Goal: Task Accomplishment & Management: Use online tool/utility

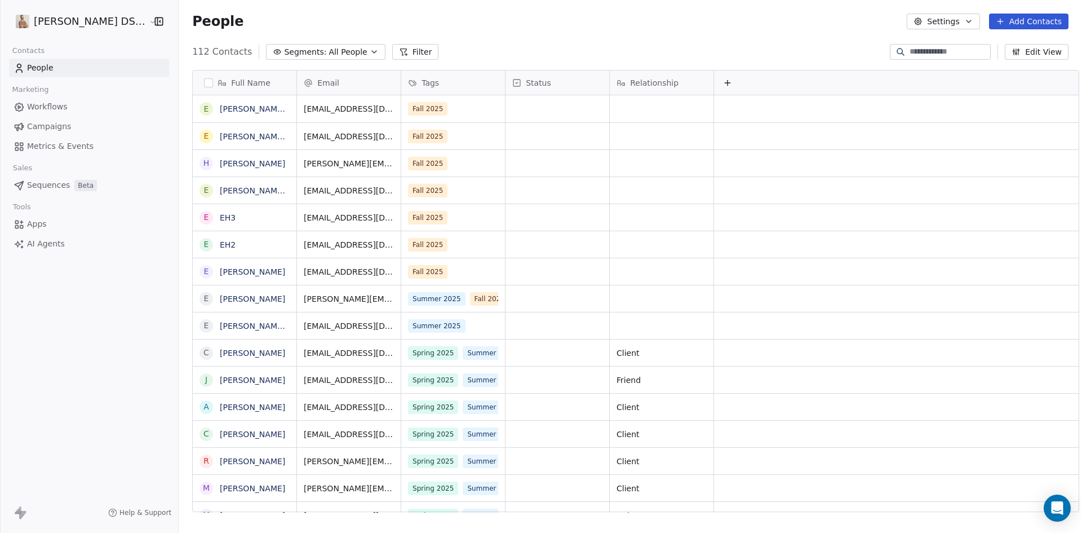
scroll to position [460, 906]
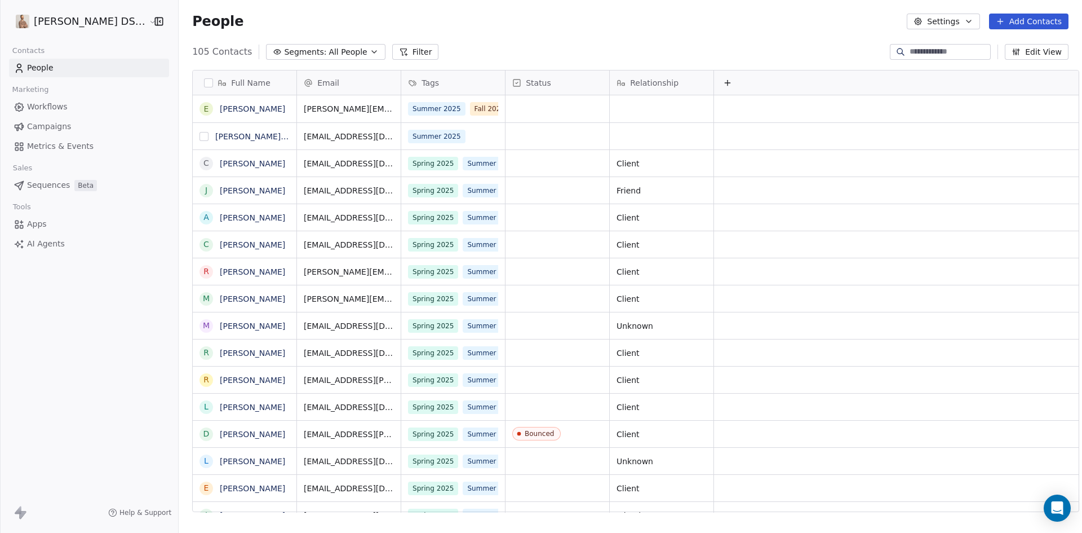
click at [199, 136] on button "grid" at bounding box center [203, 136] width 9 height 9
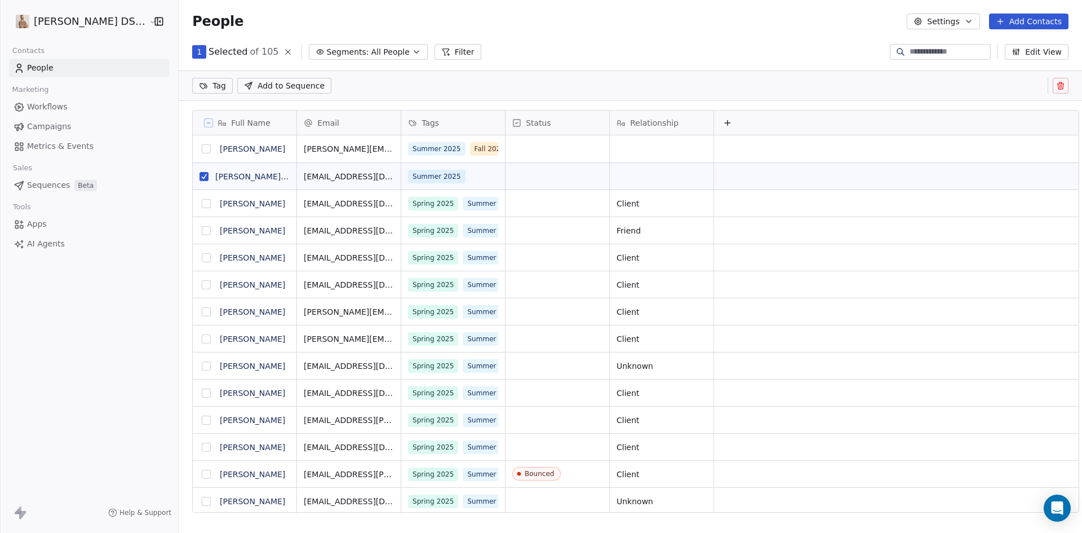
click at [1062, 82] on icon at bounding box center [1060, 83] width 2 height 2
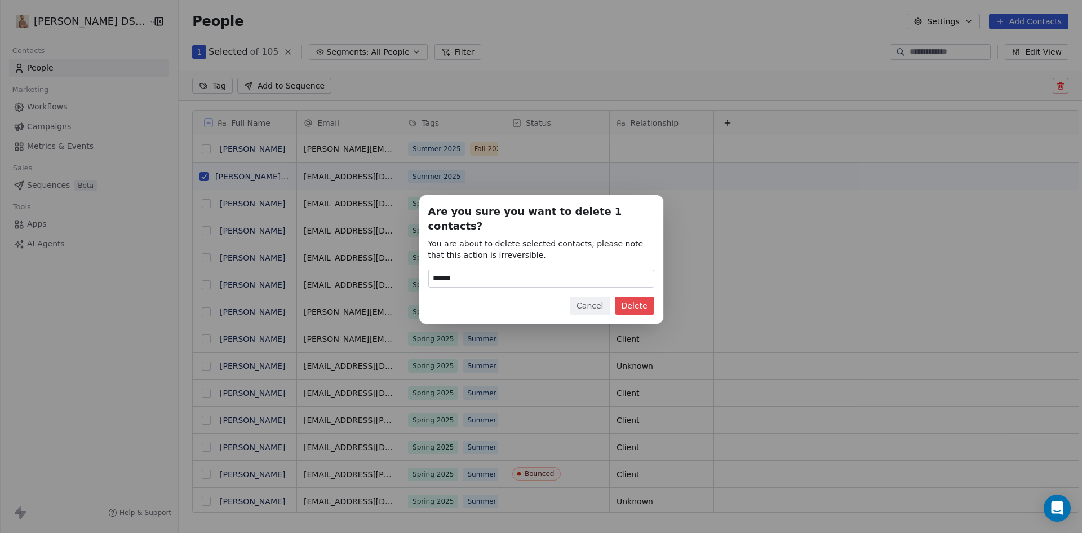
type input "******"
click at [633, 302] on button "Delete" at bounding box center [634, 305] width 39 height 18
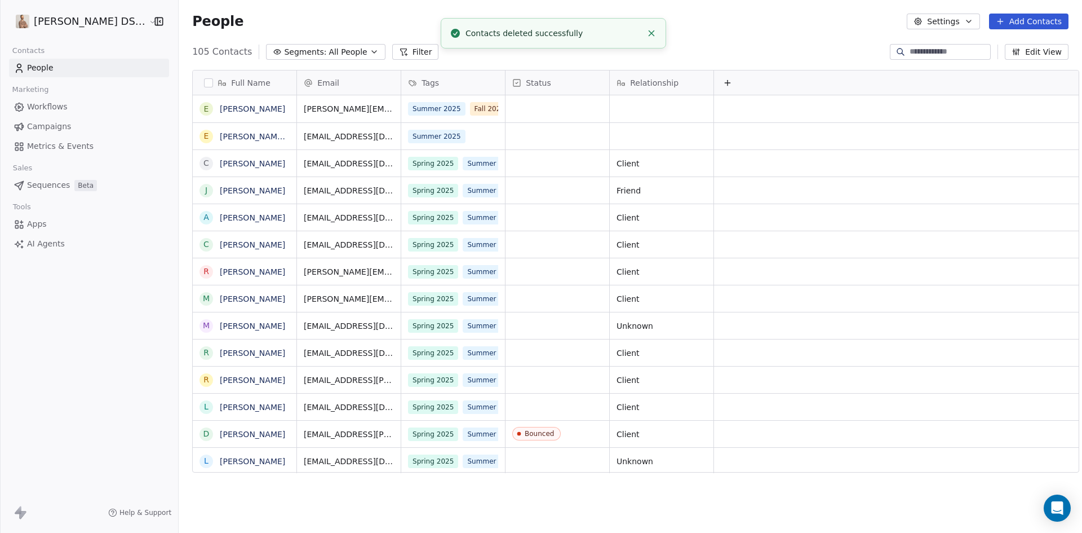
scroll to position [460, 906]
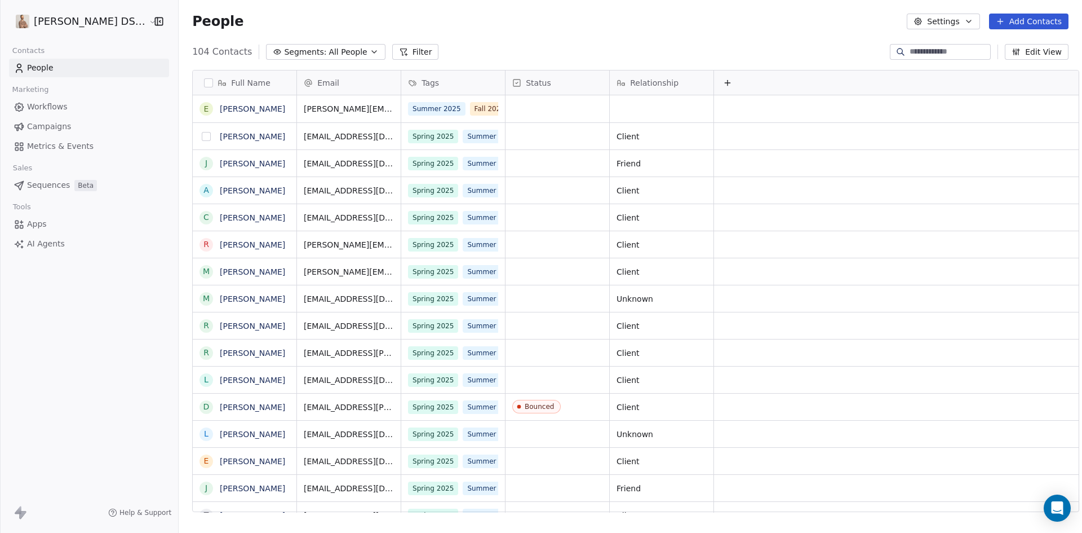
click at [202, 139] on button "grid" at bounding box center [206, 136] width 9 height 9
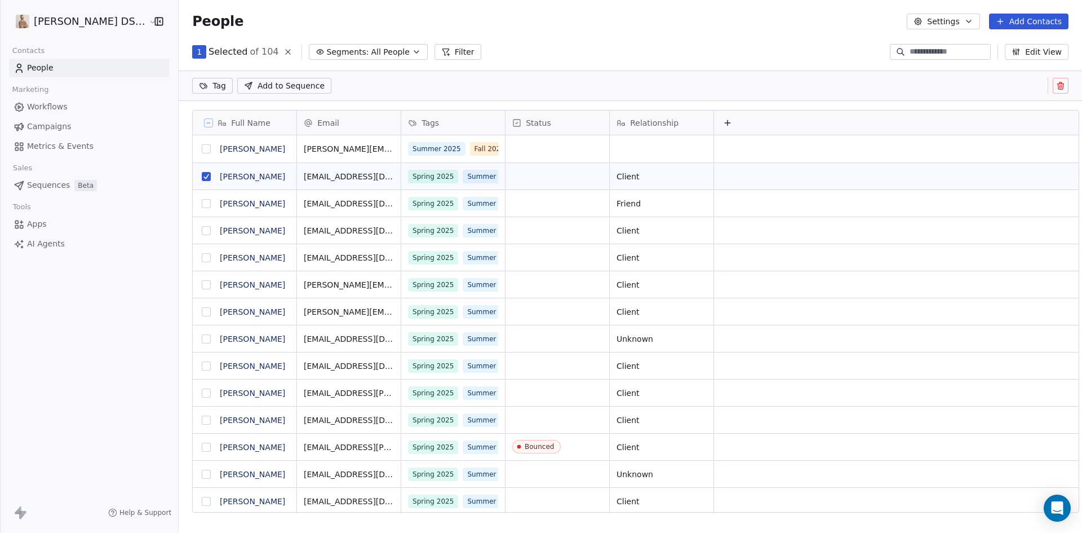
scroll to position [420, 906]
click at [202, 202] on button "grid" at bounding box center [206, 203] width 9 height 9
click at [202, 233] on button "grid" at bounding box center [206, 230] width 9 height 9
click at [202, 258] on button "grid" at bounding box center [206, 257] width 9 height 9
click at [202, 285] on button "grid" at bounding box center [206, 284] width 9 height 9
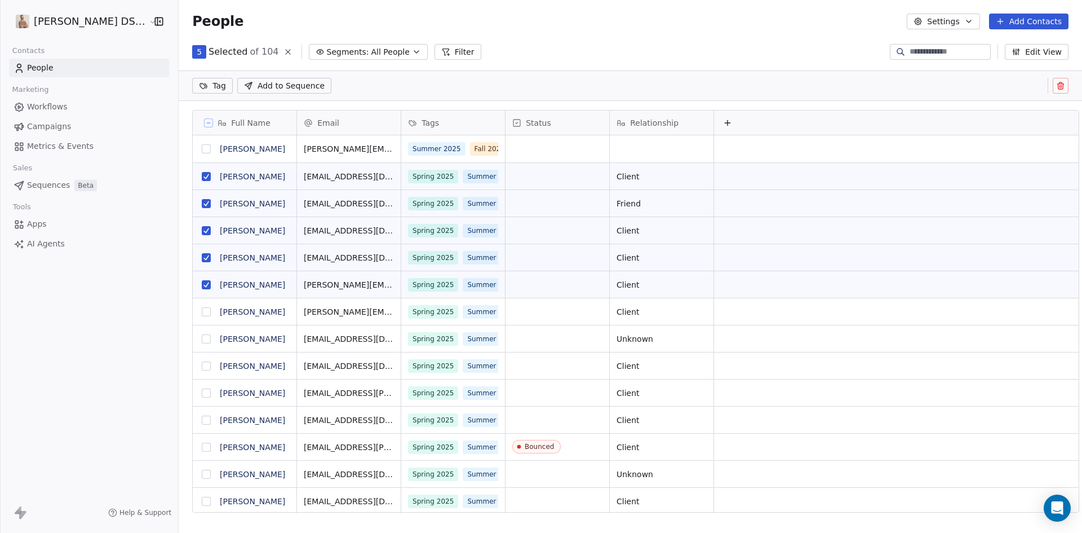
click at [202, 312] on button "grid" at bounding box center [206, 311] width 9 height 9
click at [202, 340] on button "grid" at bounding box center [206, 338] width 9 height 9
click at [202, 365] on button "grid" at bounding box center [206, 365] width 9 height 9
click at [202, 395] on button "grid" at bounding box center [206, 392] width 9 height 9
click at [202, 421] on button "grid" at bounding box center [206, 419] width 9 height 9
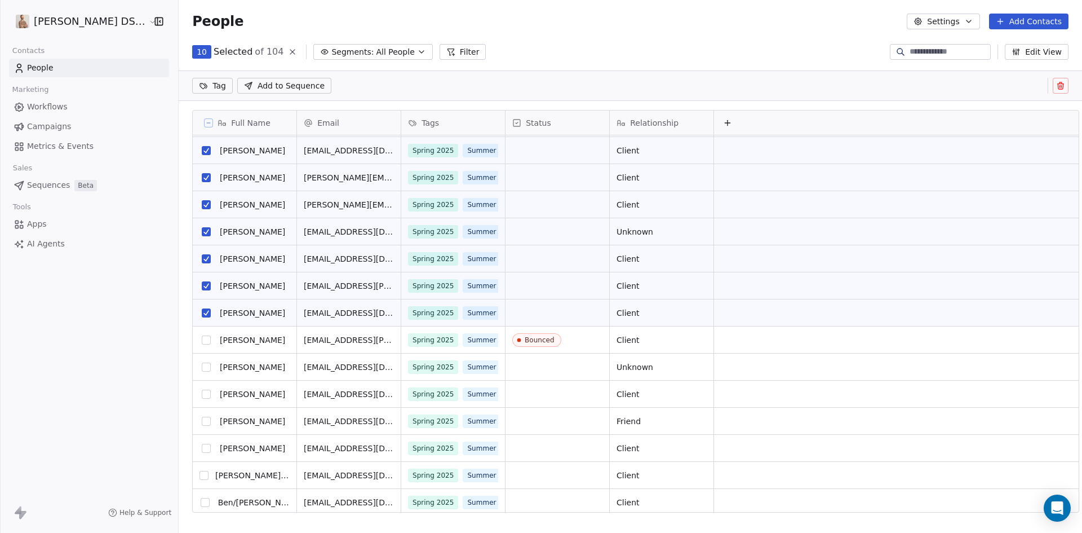
scroll to position [113, 0]
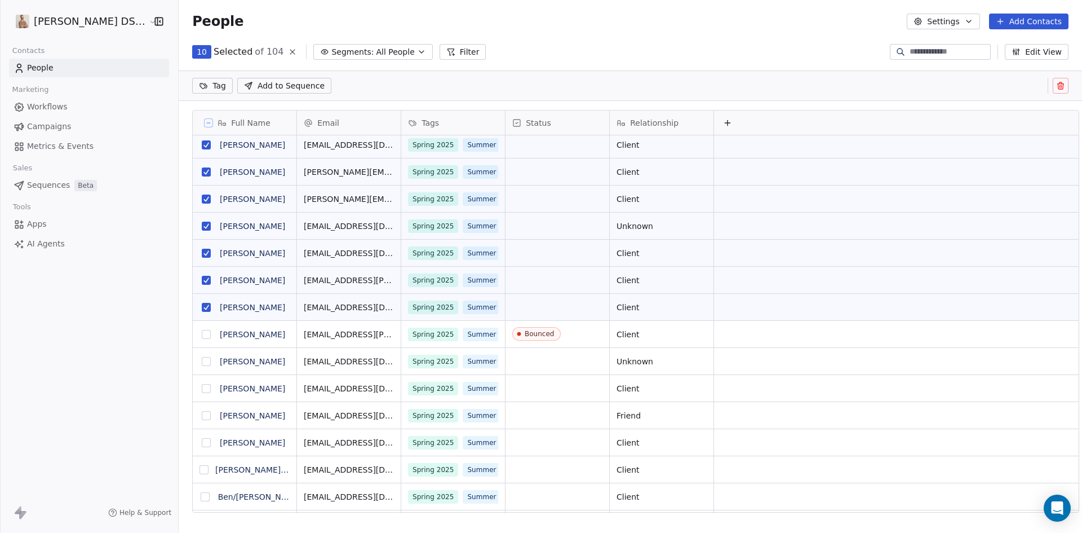
click at [202, 361] on button "grid" at bounding box center [206, 361] width 9 height 9
click at [202, 387] on button "grid" at bounding box center [206, 388] width 9 height 9
click at [202, 416] on button "grid" at bounding box center [206, 415] width 9 height 9
click at [202, 443] on button "grid" at bounding box center [206, 442] width 9 height 9
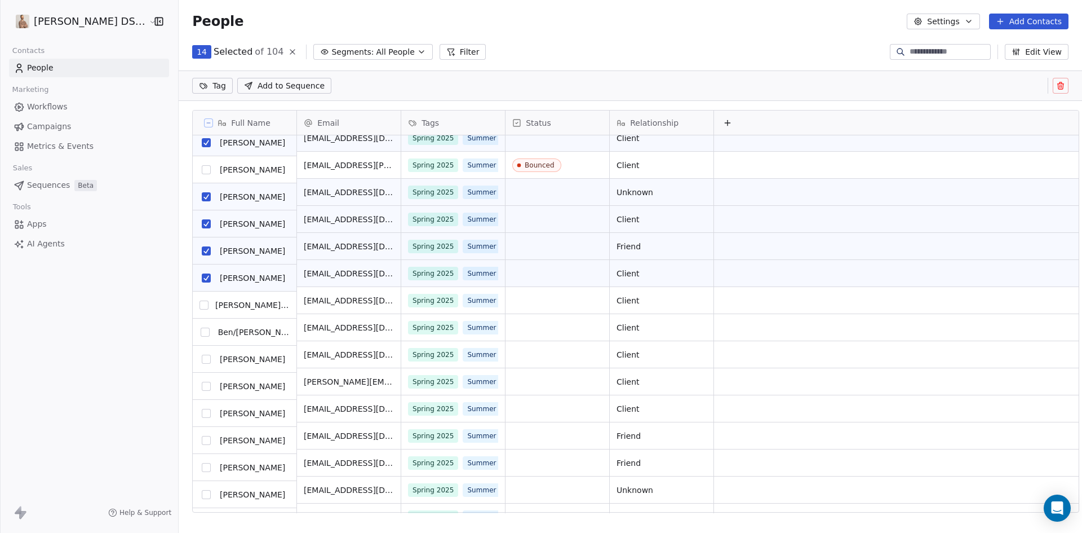
scroll to position [282, 0]
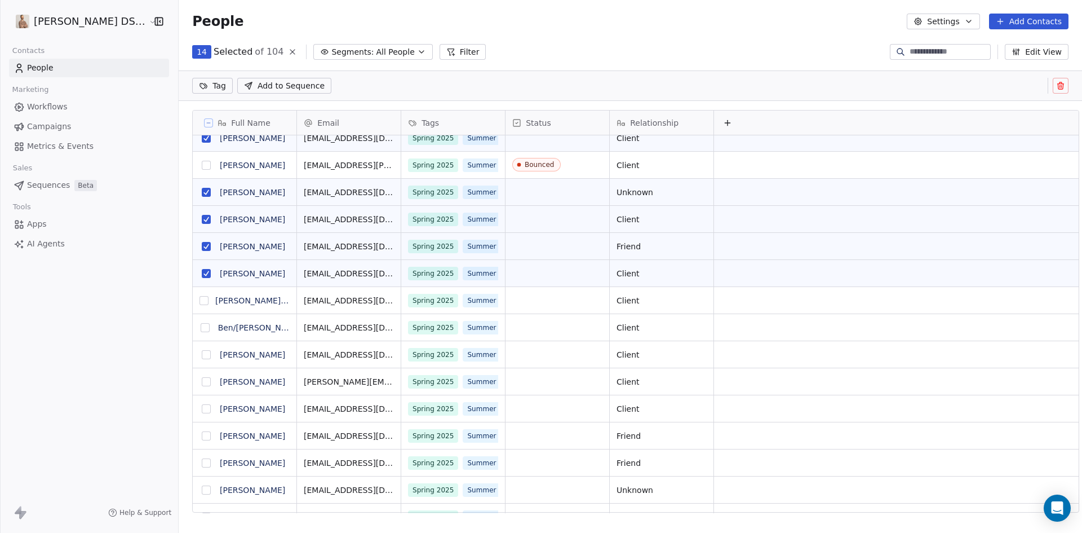
click at [199, 303] on button "grid" at bounding box center [203, 300] width 9 height 9
click at [201, 327] on button "grid" at bounding box center [205, 327] width 9 height 9
click at [202, 354] on button "grid" at bounding box center [206, 354] width 9 height 9
click at [202, 383] on button "grid" at bounding box center [206, 381] width 9 height 9
click at [202, 411] on button "grid" at bounding box center [206, 408] width 9 height 9
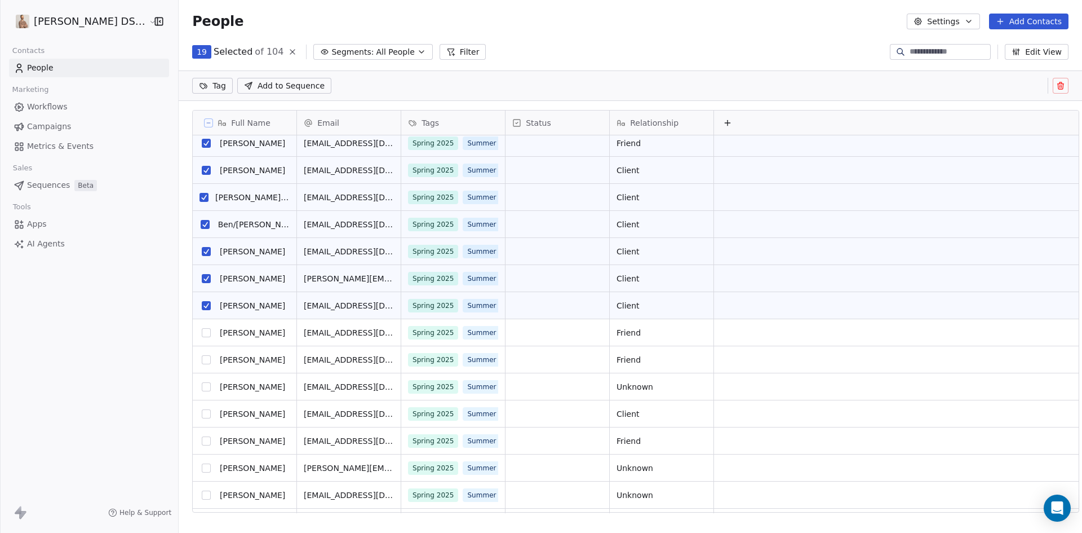
scroll to position [394, 0]
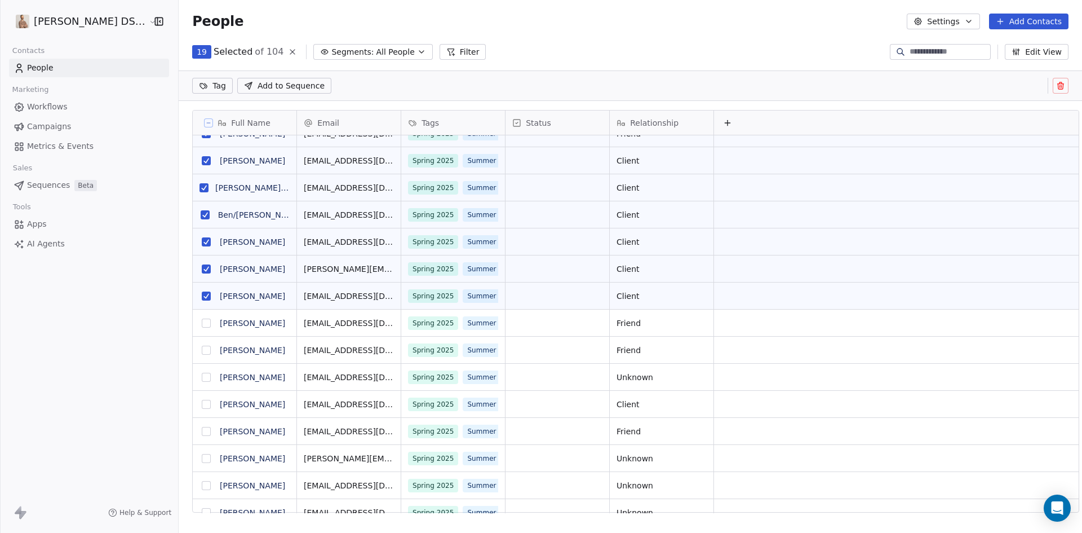
click at [202, 323] on button "grid" at bounding box center [206, 322] width 9 height 9
click at [202, 349] on button "grid" at bounding box center [206, 349] width 9 height 9
click at [202, 378] on button "grid" at bounding box center [206, 376] width 9 height 9
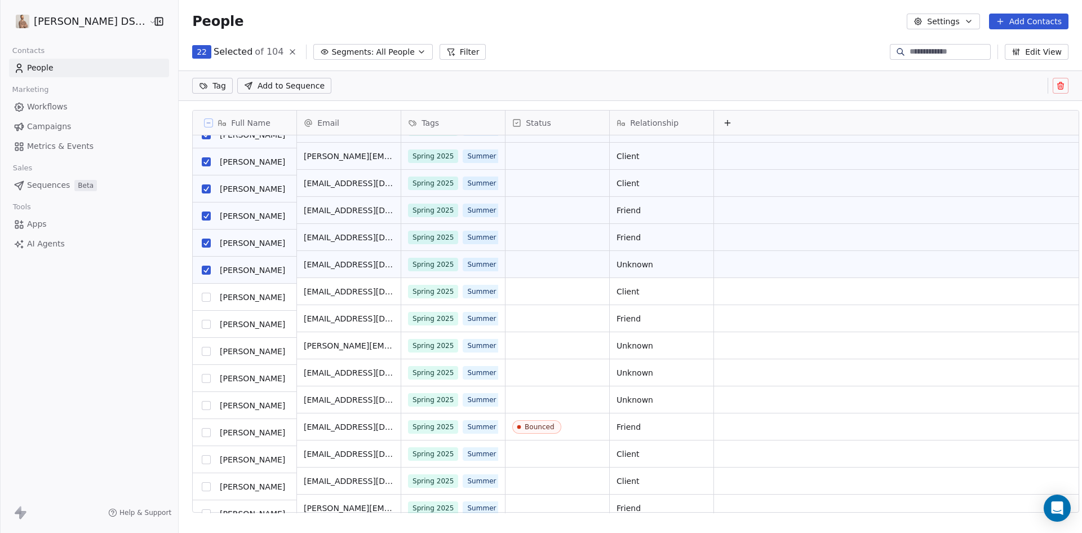
scroll to position [507, 0]
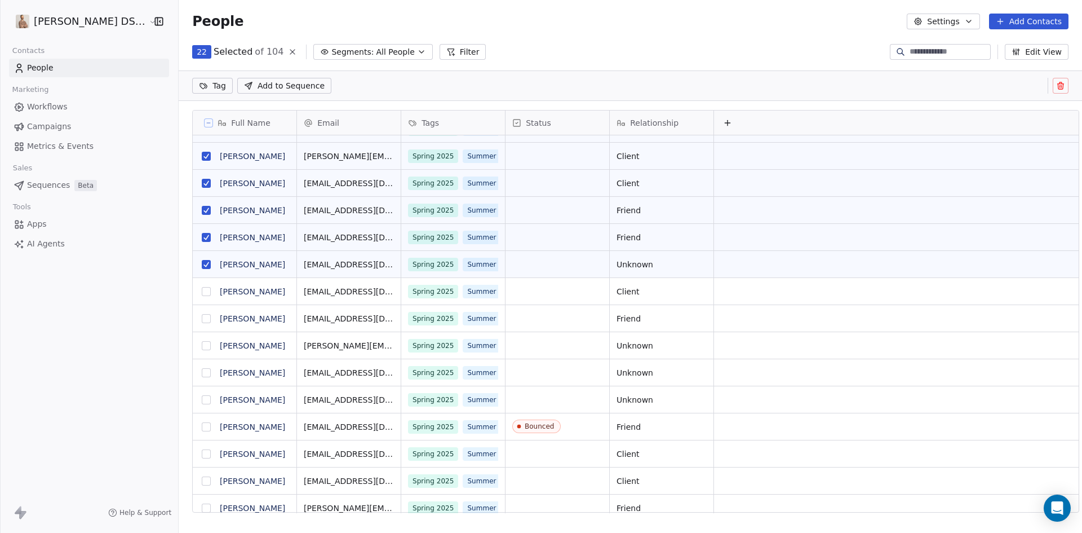
click at [202, 291] on button "grid" at bounding box center [206, 291] width 9 height 9
click at [202, 318] on button "grid" at bounding box center [206, 318] width 9 height 9
click at [226, 293] on link "[PERSON_NAME]" at bounding box center [252, 291] width 65 height 9
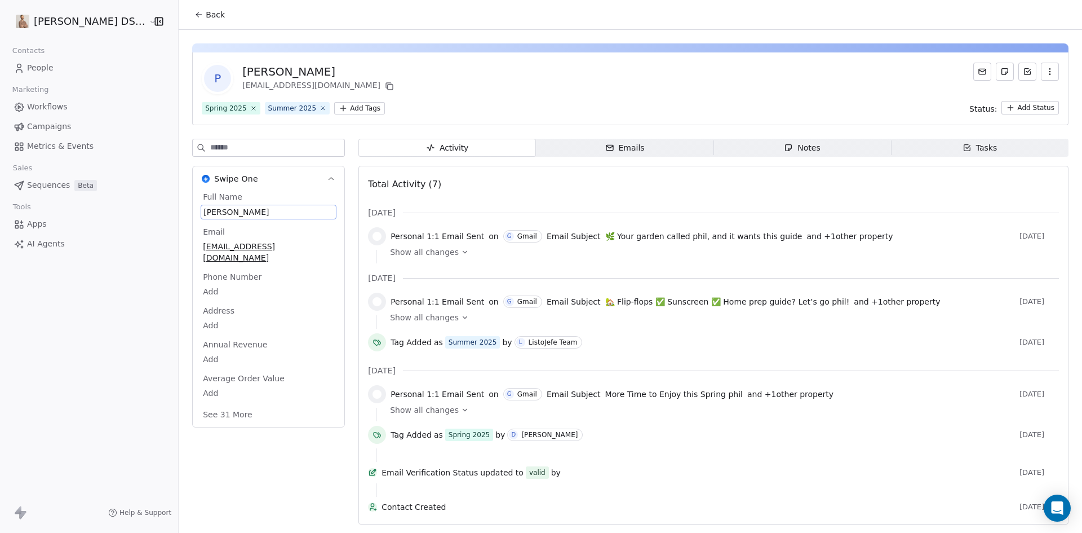
click at [203, 215] on span "[PERSON_NAME]" at bounding box center [268, 211] width 130 height 11
click at [205, 215] on span "[PERSON_NAME]" at bounding box center [268, 211] width 130 height 11
click at [208, 212] on textarea "**********" at bounding box center [252, 222] width 125 height 35
click at [198, 211] on textarea "**********" at bounding box center [252, 222] width 125 height 35
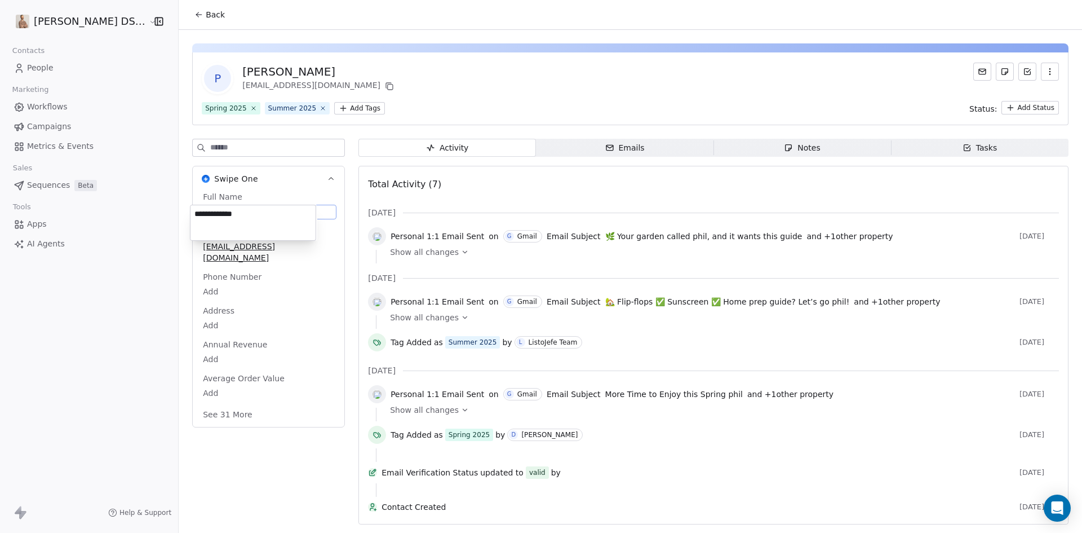
type textarea "**********"
click at [223, 483] on html "[PERSON_NAME] DS Realty Contacts People Marketing Workflows Campaigns Metrics &…" at bounding box center [541, 266] width 1082 height 533
click at [194, 17] on icon at bounding box center [198, 14] width 9 height 9
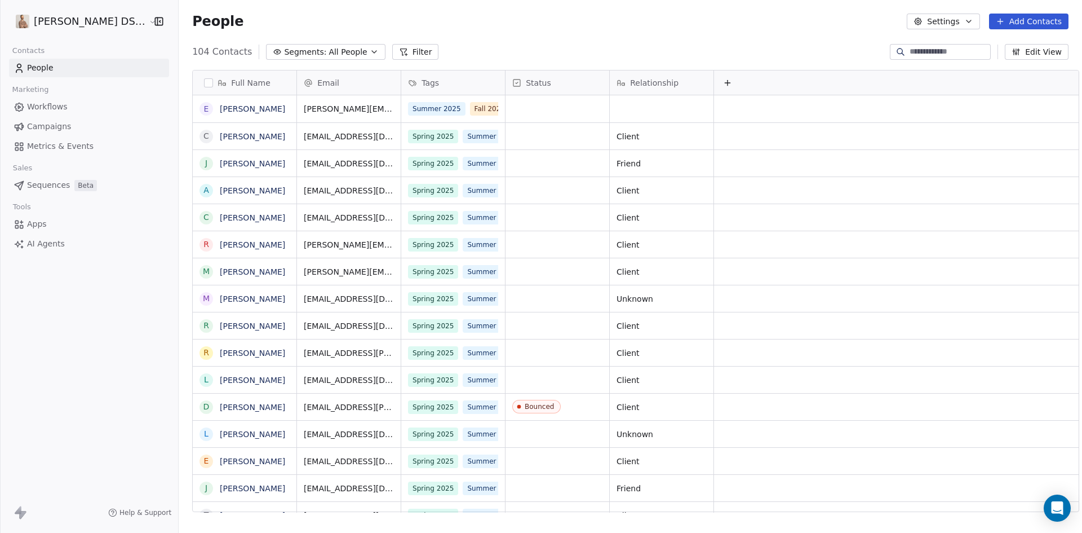
scroll to position [460, 906]
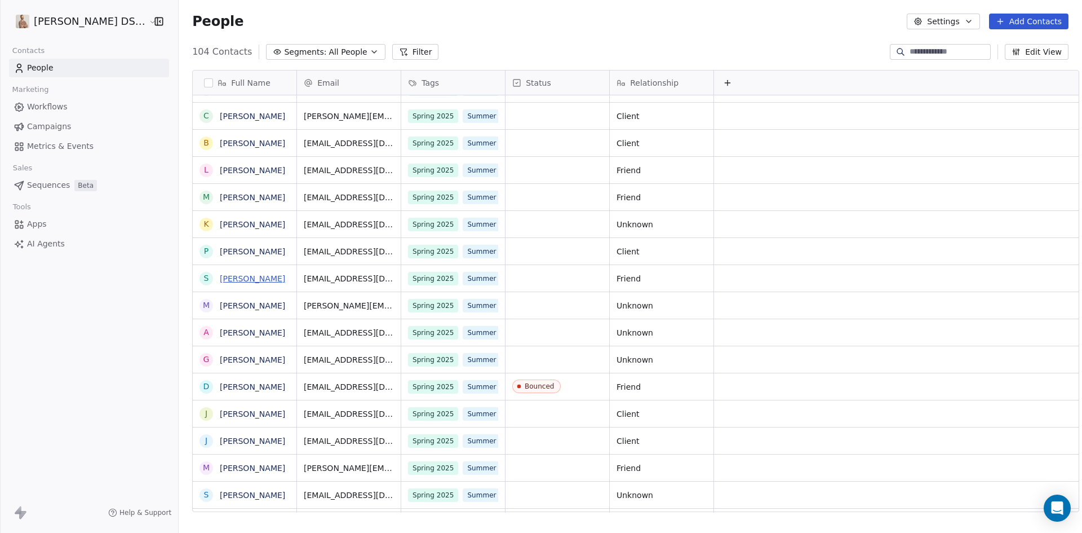
click at [234, 277] on link "[PERSON_NAME]" at bounding box center [252, 278] width 65 height 9
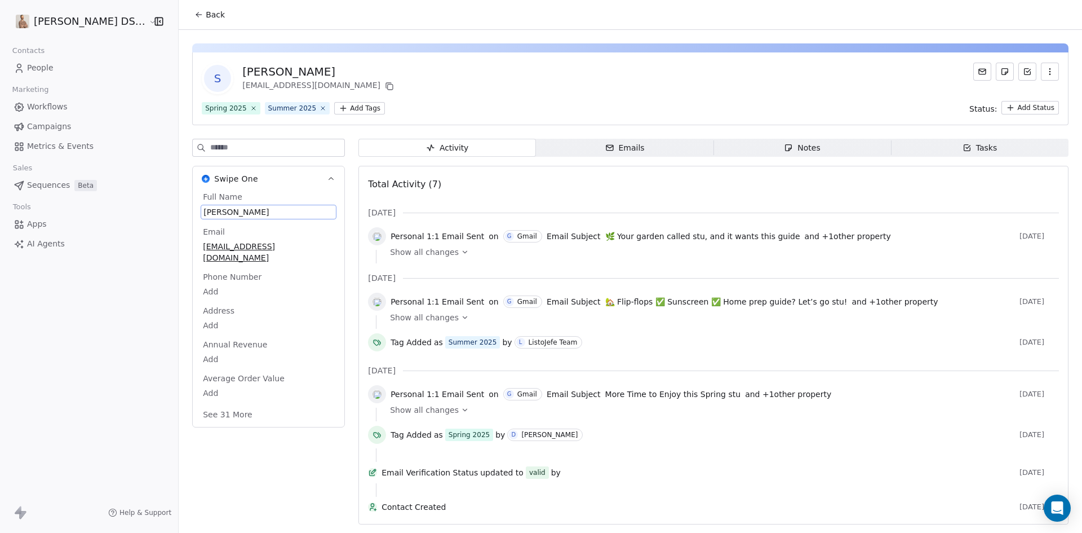
click at [203, 209] on span "[PERSON_NAME]" at bounding box center [268, 211] width 130 height 11
click at [203, 213] on span "[PERSON_NAME]" at bounding box center [268, 211] width 130 height 11
click at [203, 210] on span "[PERSON_NAME]" at bounding box center [268, 211] width 130 height 11
click at [197, 211] on textarea "*********" at bounding box center [252, 222] width 125 height 35
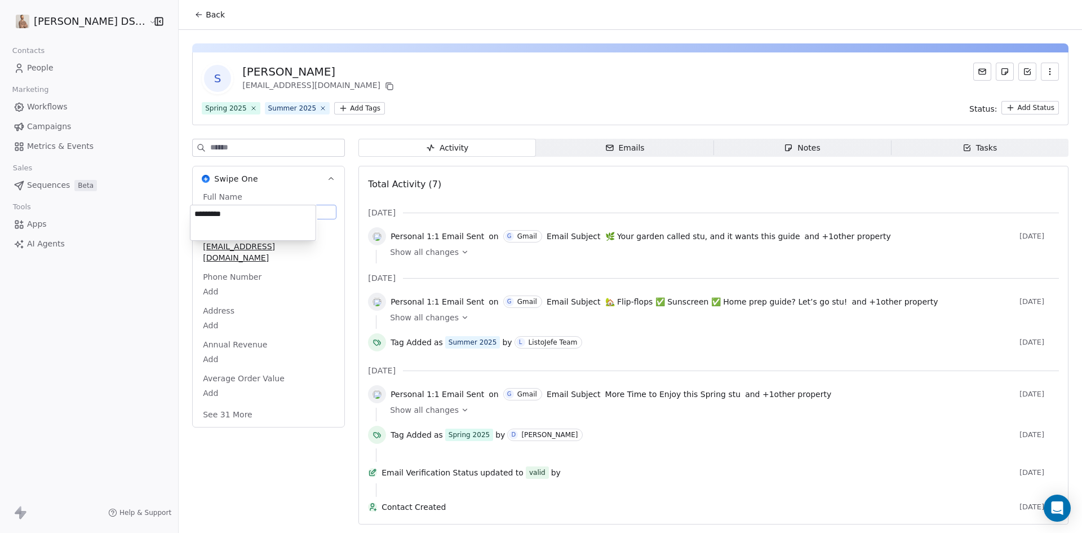
type textarea "*********"
click at [269, 444] on html "[PERSON_NAME] DS Realty Contacts People Marketing Workflows Campaigns Metrics &…" at bounding box center [541, 266] width 1082 height 533
click at [194, 18] on icon at bounding box center [198, 14] width 9 height 9
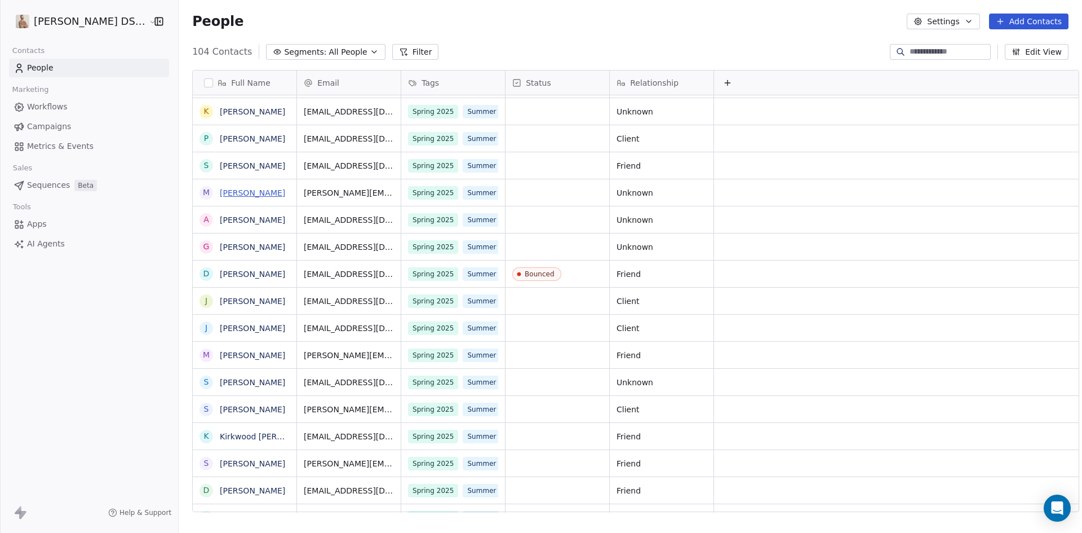
click at [220, 193] on link "[PERSON_NAME]" at bounding box center [252, 192] width 65 height 9
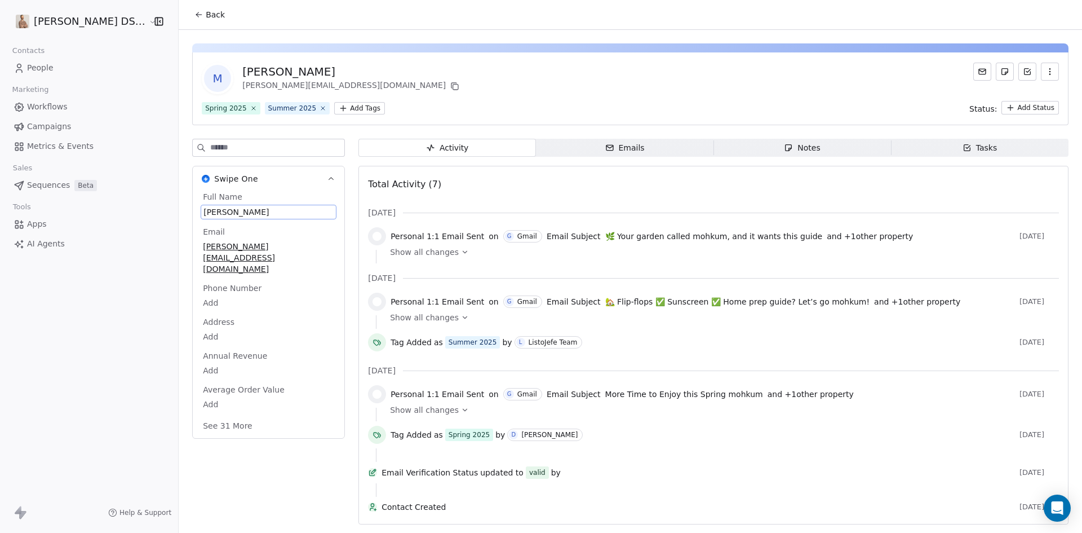
click at [204, 213] on span "[PERSON_NAME]" at bounding box center [268, 211] width 130 height 11
click at [203, 212] on span "[PERSON_NAME]" at bounding box center [268, 211] width 130 height 11
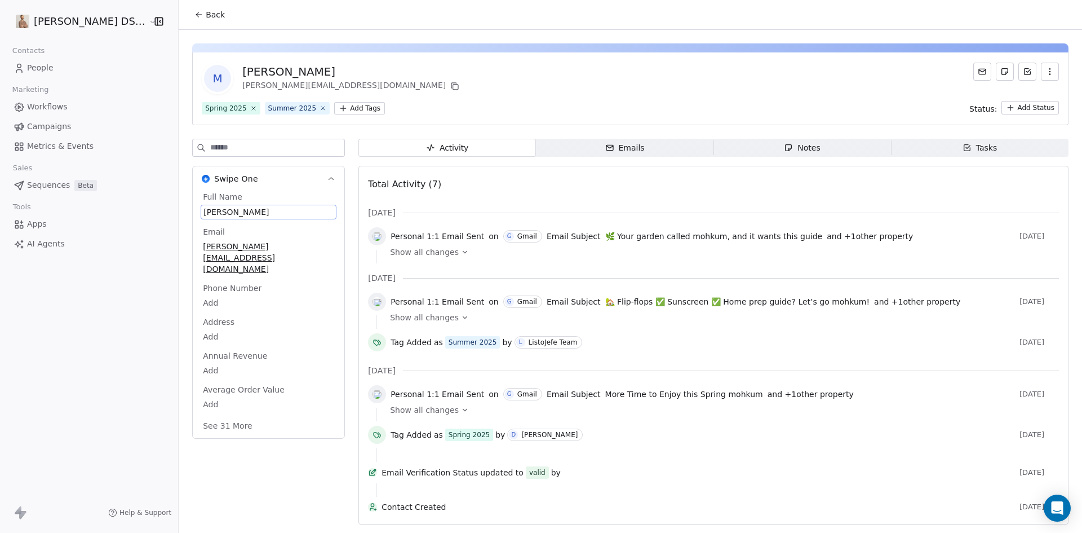
click at [203, 212] on span "[PERSON_NAME]" at bounding box center [268, 211] width 130 height 11
click at [203, 215] on textarea "**********" at bounding box center [252, 222] width 125 height 35
type textarea "**********"
drag, startPoint x: 193, startPoint y: 15, endPoint x: 236, endPoint y: 64, distance: 64.7
click at [194, 15] on button "Back" at bounding box center [210, 15] width 44 height 20
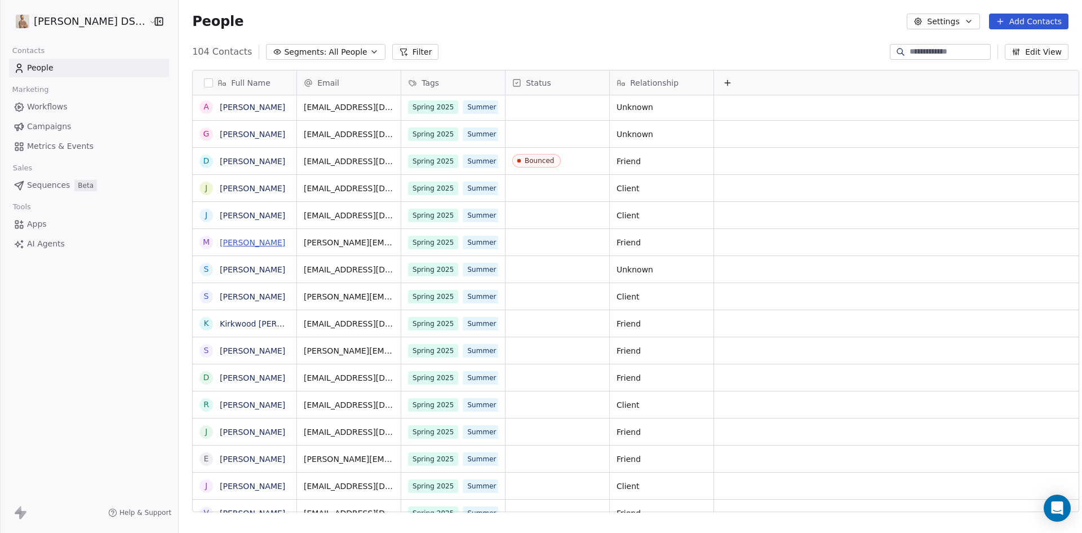
click at [244, 241] on link "[PERSON_NAME]" at bounding box center [252, 242] width 65 height 9
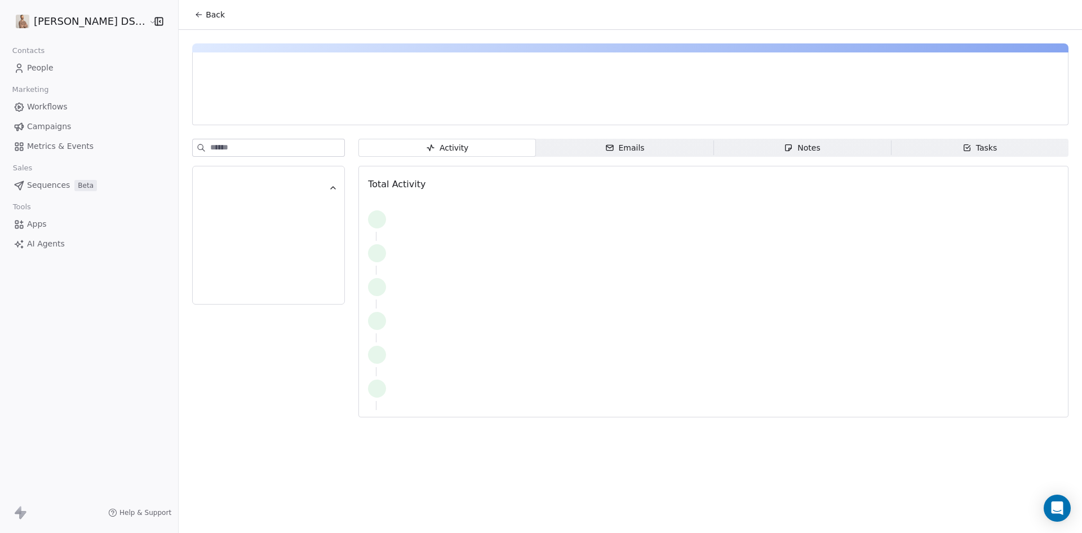
click at [244, 241] on div at bounding box center [268, 243] width 122 height 23
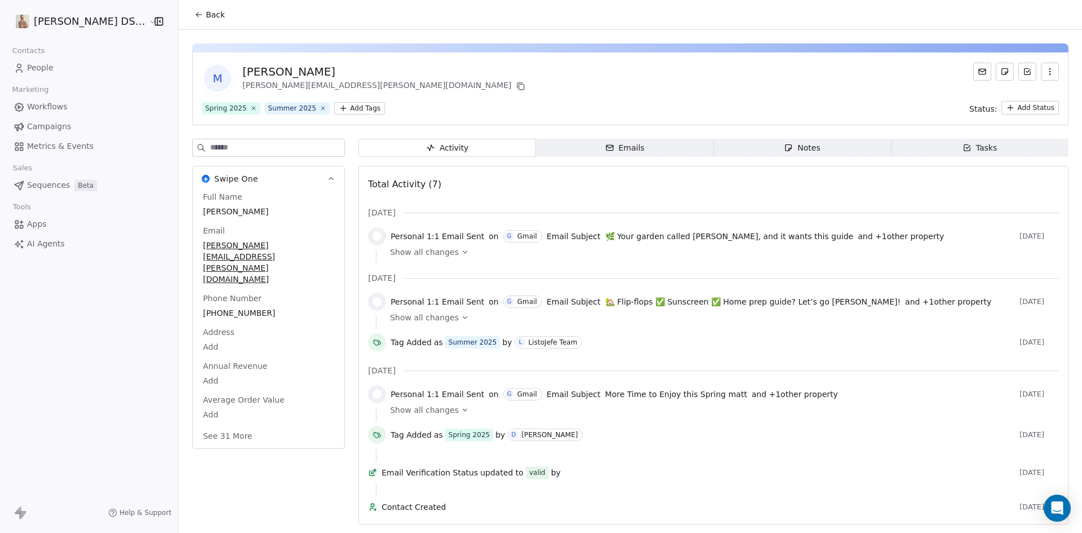
click at [215, 209] on span "[PERSON_NAME]" at bounding box center [268, 211] width 131 height 11
click at [217, 209] on span "[PERSON_NAME]" at bounding box center [268, 211] width 130 height 11
click at [220, 214] on span "[PERSON_NAME]" at bounding box center [268, 211] width 130 height 11
click at [217, 214] on textarea "**********" at bounding box center [252, 222] width 125 height 35
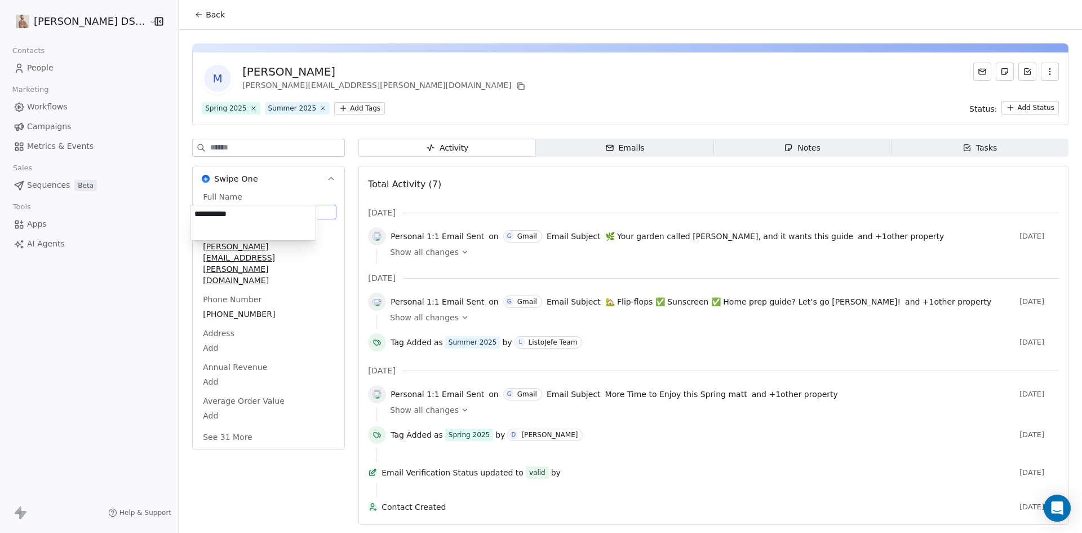
type textarea "**********"
click at [258, 465] on html "[PERSON_NAME] DS Realty Contacts People Marketing Workflows Campaigns Metrics &…" at bounding box center [541, 266] width 1082 height 533
click at [206, 11] on span "Back" at bounding box center [215, 14] width 19 height 11
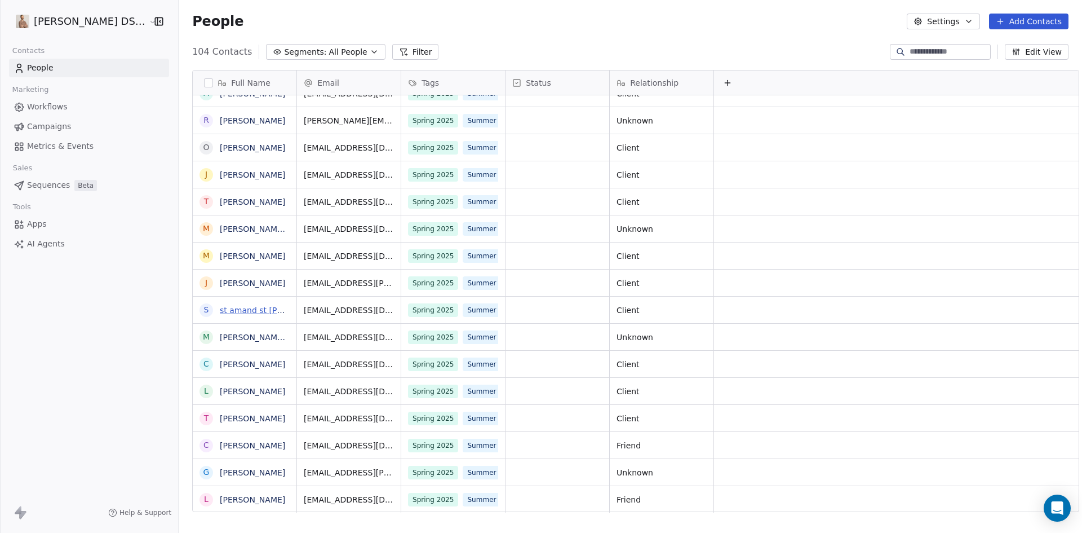
click at [230, 312] on link "st amand st [PERSON_NAME]" at bounding box center [277, 309] width 115 height 9
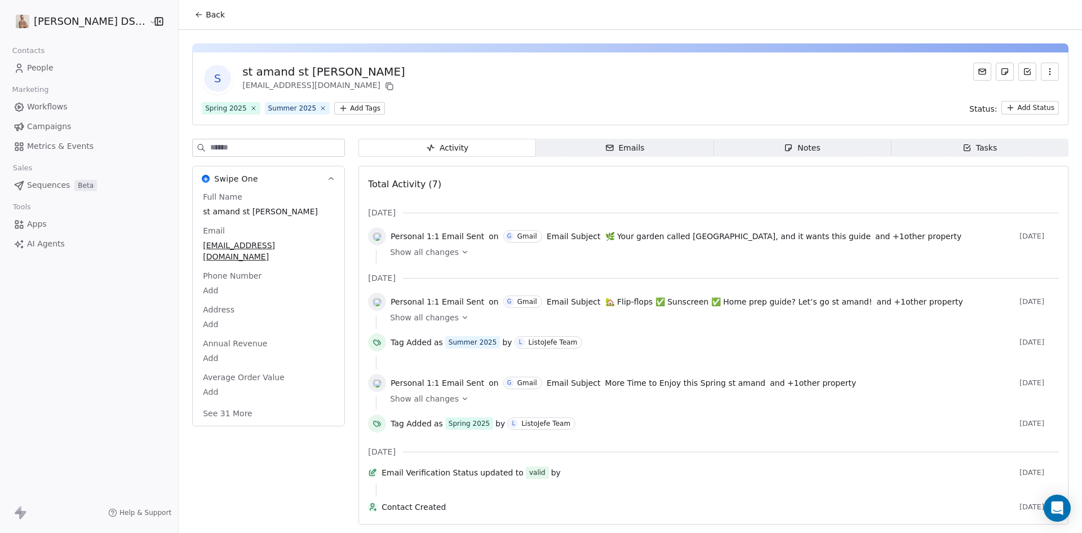
click at [194, 17] on icon at bounding box center [198, 14] width 9 height 9
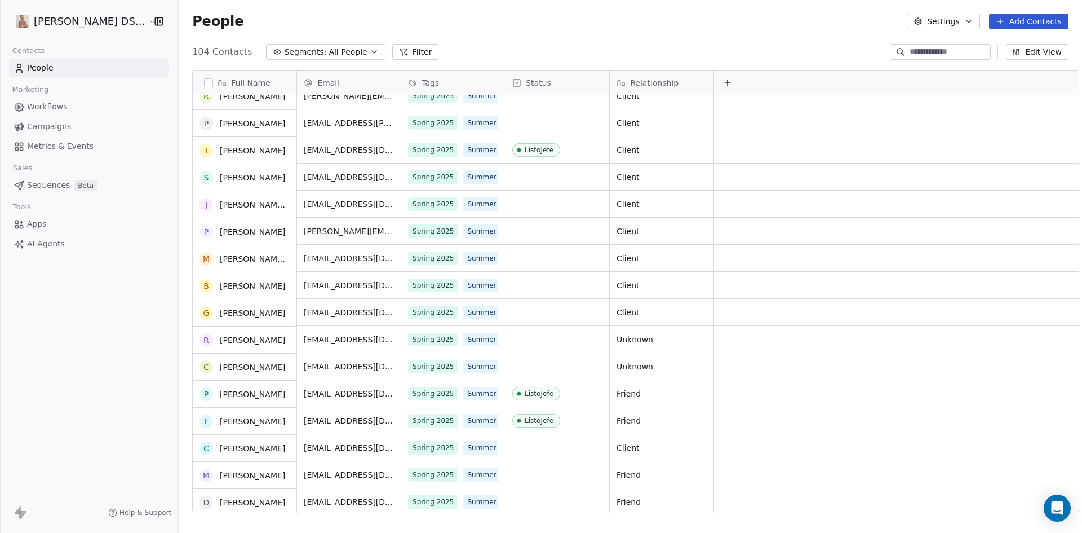
scroll to position [2367, 0]
click at [238, 260] on link "[PERSON_NAME] cell [PERSON_NAME]" at bounding box center [295, 258] width 150 height 9
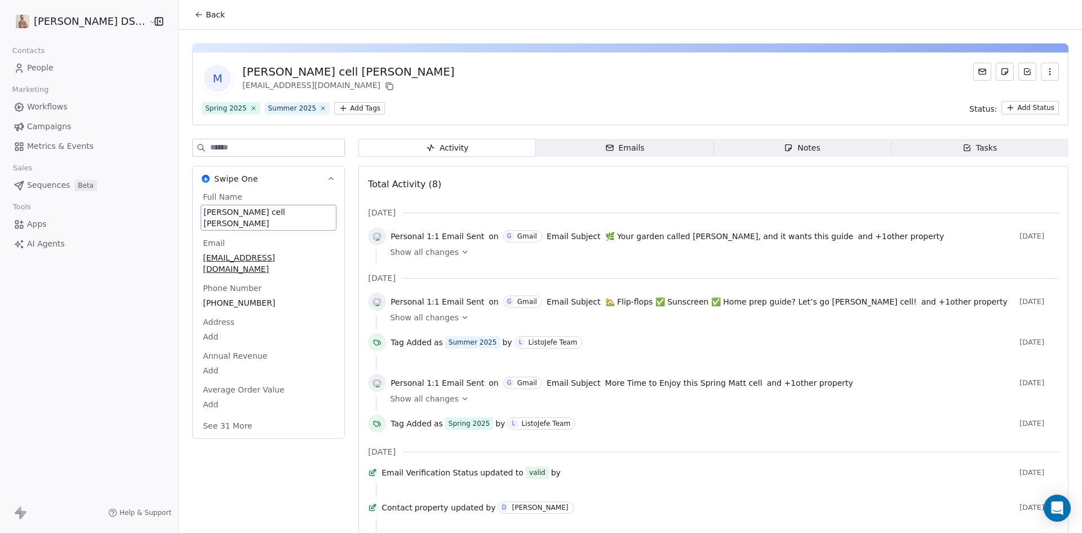
click at [227, 212] on span "[PERSON_NAME] cell [PERSON_NAME]" at bounding box center [268, 217] width 130 height 23
click at [227, 212] on textarea "**********" at bounding box center [252, 222] width 125 height 35
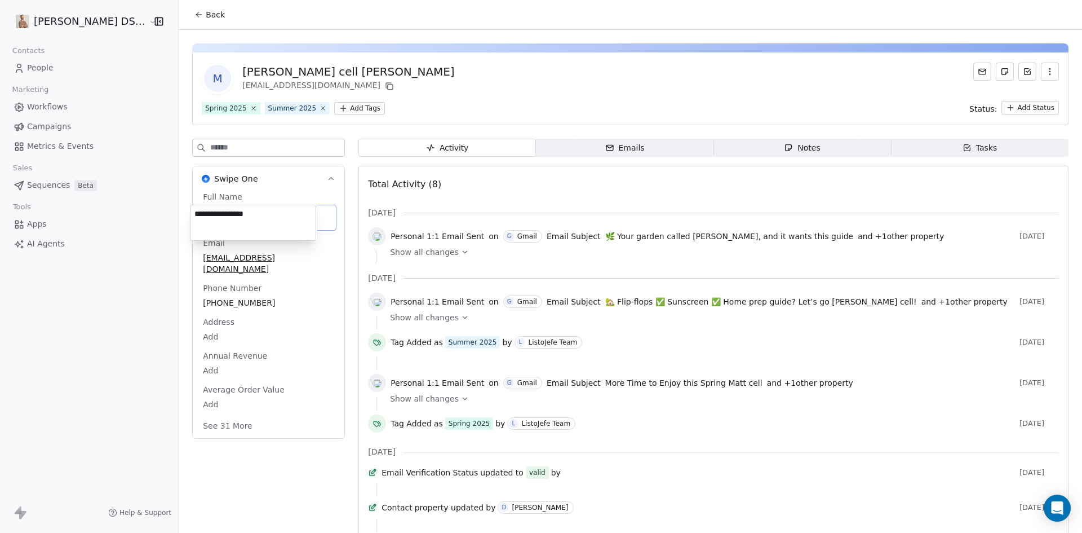
click at [227, 212] on textarea "**********" at bounding box center [252, 222] width 125 height 35
type textarea "**********"
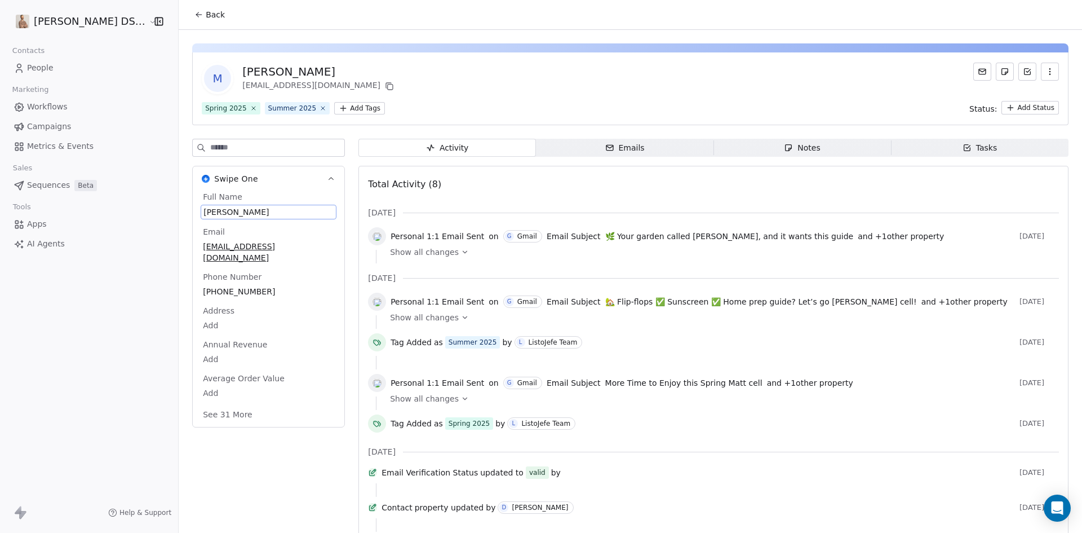
click at [194, 16] on icon at bounding box center [198, 14] width 9 height 9
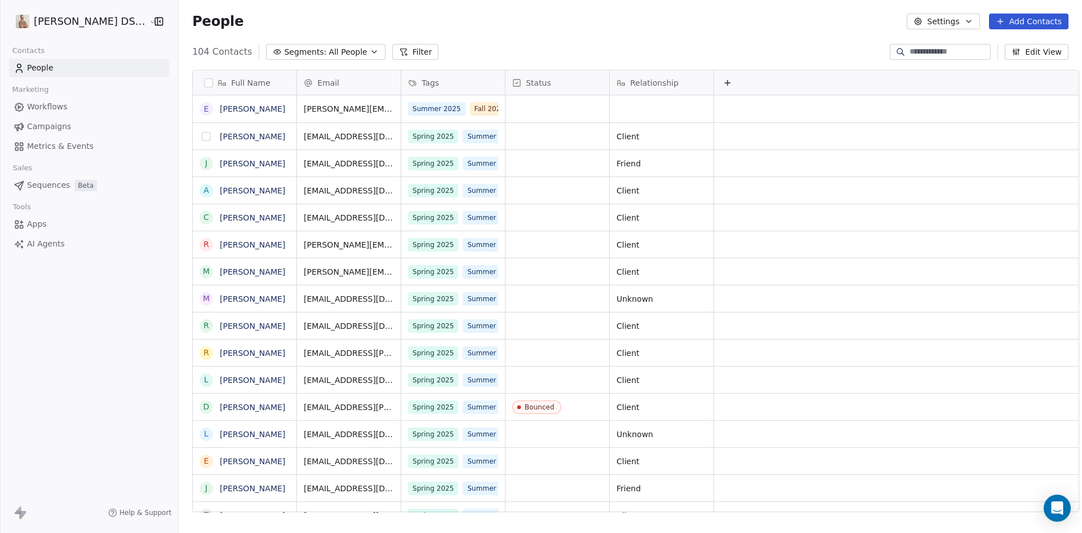
click at [202, 139] on button "grid" at bounding box center [206, 136] width 9 height 9
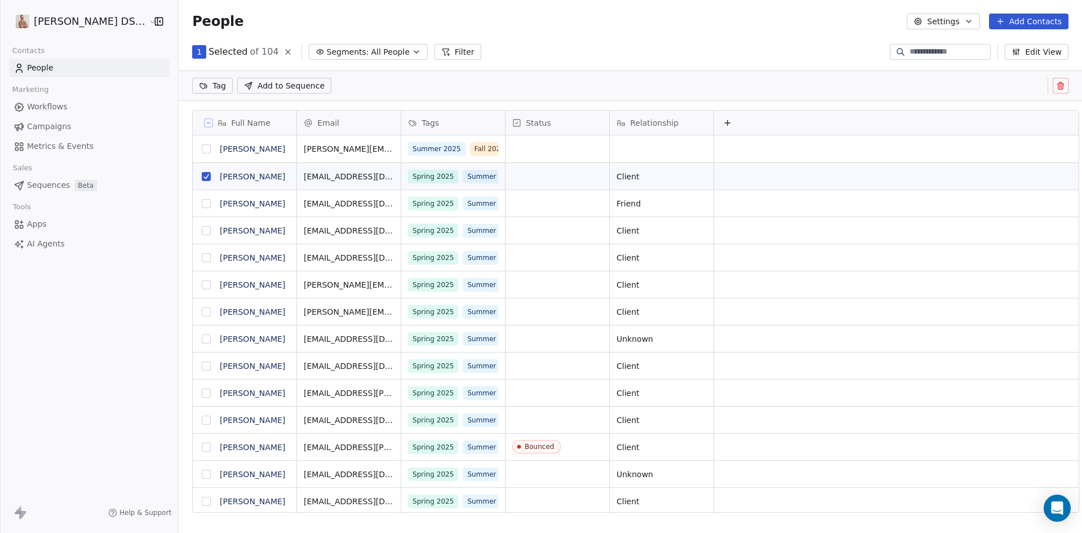
click at [202, 203] on button "grid" at bounding box center [206, 203] width 9 height 9
click at [202, 232] on button "grid" at bounding box center [206, 230] width 9 height 9
click at [202, 256] on button "grid" at bounding box center [206, 257] width 9 height 9
click at [202, 287] on button "grid" at bounding box center [206, 284] width 9 height 9
click at [202, 311] on button "grid" at bounding box center [206, 311] width 9 height 9
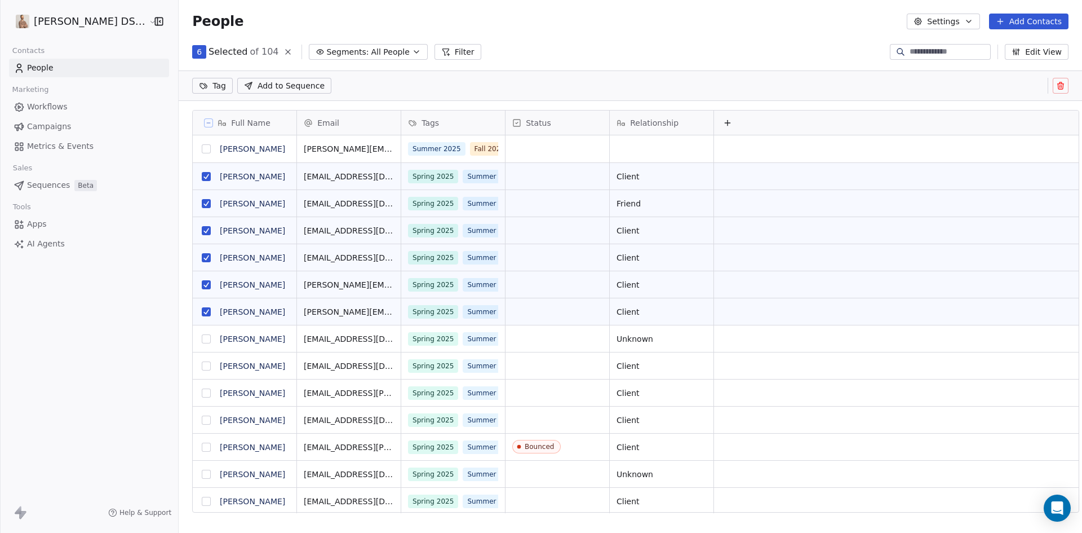
drag, startPoint x: 193, startPoint y: 339, endPoint x: 200, endPoint y: 358, distance: 20.0
click at [202, 342] on button "grid" at bounding box center [206, 338] width 9 height 9
click at [202, 366] on button "grid" at bounding box center [206, 365] width 9 height 9
click at [202, 395] on button "grid" at bounding box center [206, 392] width 9 height 9
click at [202, 419] on button "grid" at bounding box center [206, 419] width 9 height 9
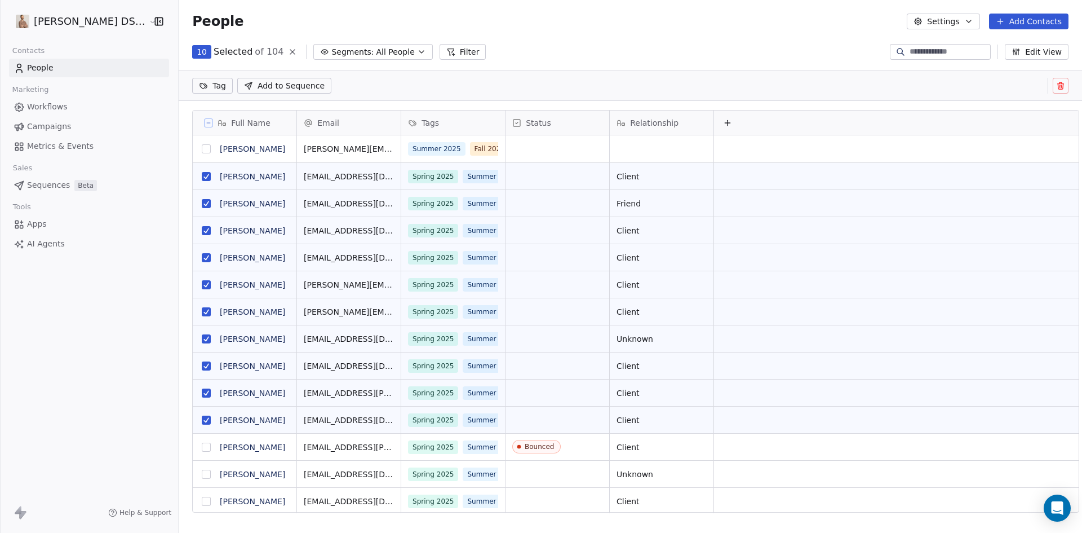
click at [202, 449] on button "grid" at bounding box center [206, 446] width 9 height 9
click at [202, 474] on button "grid" at bounding box center [206, 473] width 9 height 9
click at [202, 444] on button "grid" at bounding box center [206, 446] width 9 height 9
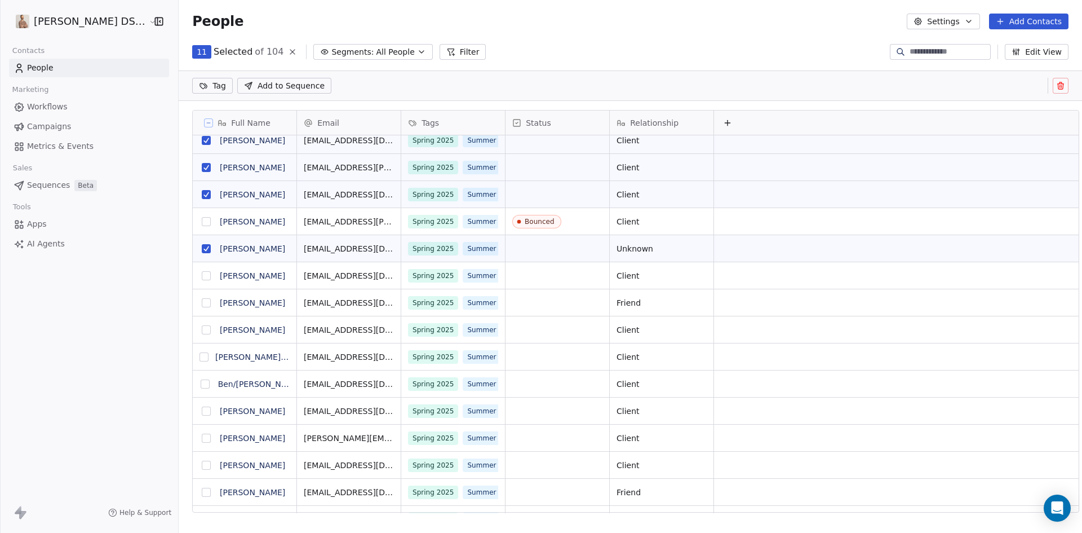
click at [202, 276] on button "grid" at bounding box center [206, 275] width 9 height 9
click at [202, 304] on button "grid" at bounding box center [206, 302] width 9 height 9
click at [202, 330] on button "grid" at bounding box center [206, 329] width 9 height 9
click at [199, 357] on button "grid" at bounding box center [203, 356] width 9 height 9
click at [201, 385] on button "grid" at bounding box center [205, 383] width 9 height 9
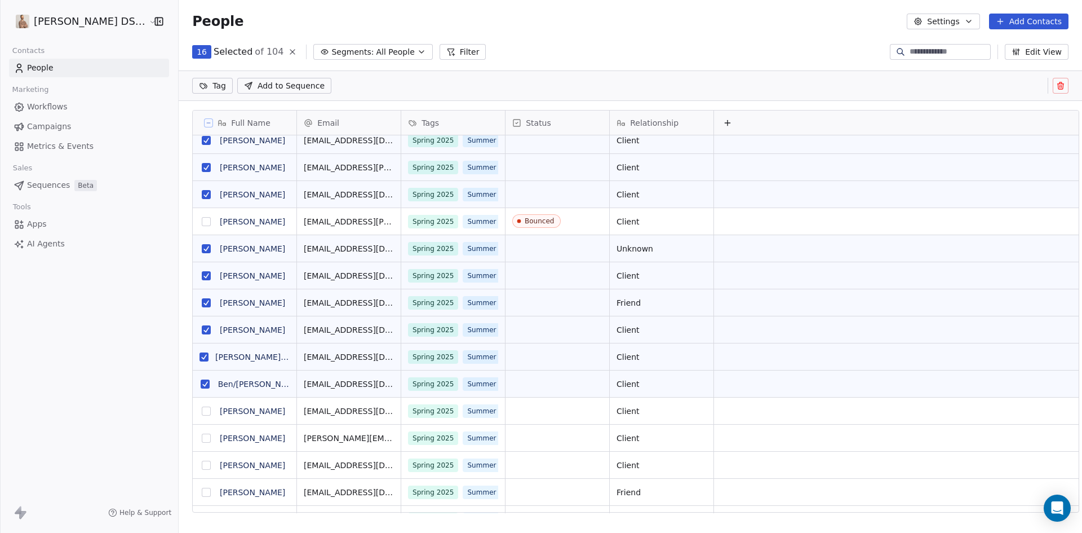
click at [202, 412] on button "grid" at bounding box center [206, 410] width 9 height 9
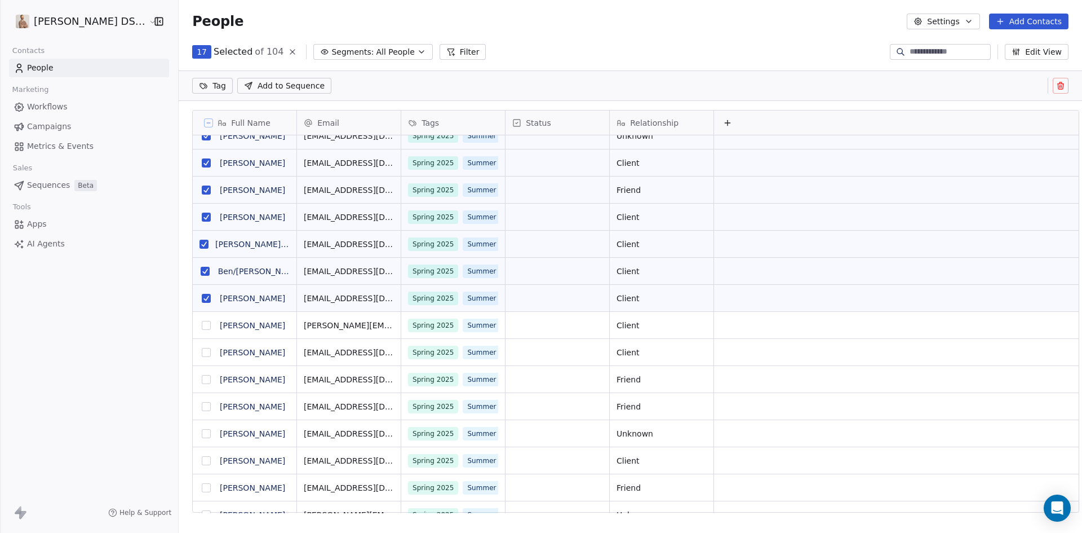
click at [202, 326] on button "grid" at bounding box center [206, 325] width 9 height 9
click at [238, 327] on link "[PERSON_NAME]" at bounding box center [252, 325] width 65 height 9
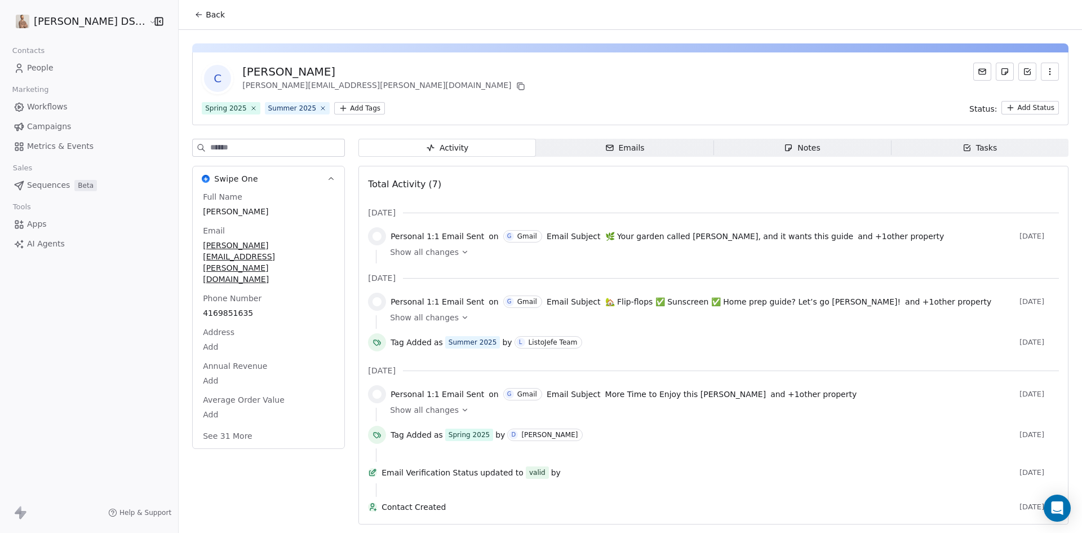
click at [237, 212] on span "[PERSON_NAME]" at bounding box center [268, 211] width 131 height 11
click at [237, 212] on span "[PERSON_NAME]" at bounding box center [268, 211] width 130 height 11
click at [241, 212] on textarea "**********" at bounding box center [252, 222] width 125 height 35
type textarea "**********"
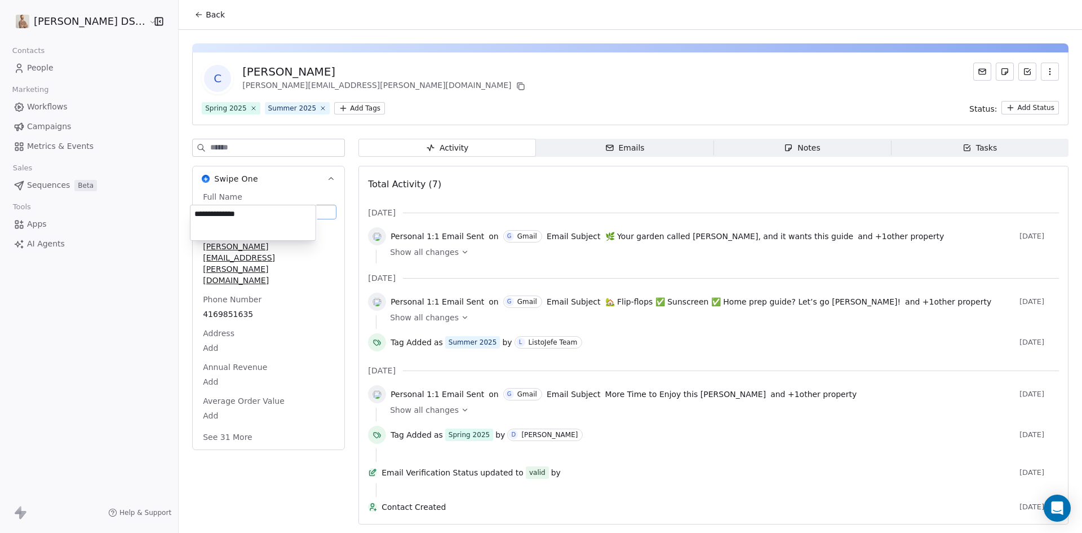
click at [277, 456] on html "[PERSON_NAME] DS Realty Contacts People Marketing Workflows Campaigns Metrics &…" at bounding box center [541, 266] width 1082 height 533
click at [206, 10] on span "Back" at bounding box center [215, 14] width 19 height 11
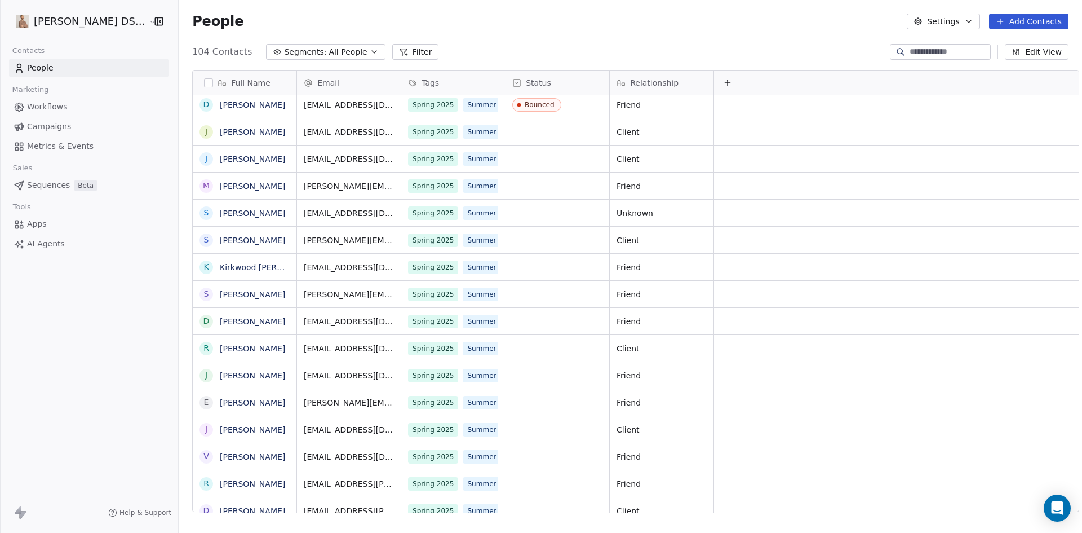
scroll to position [900, 0]
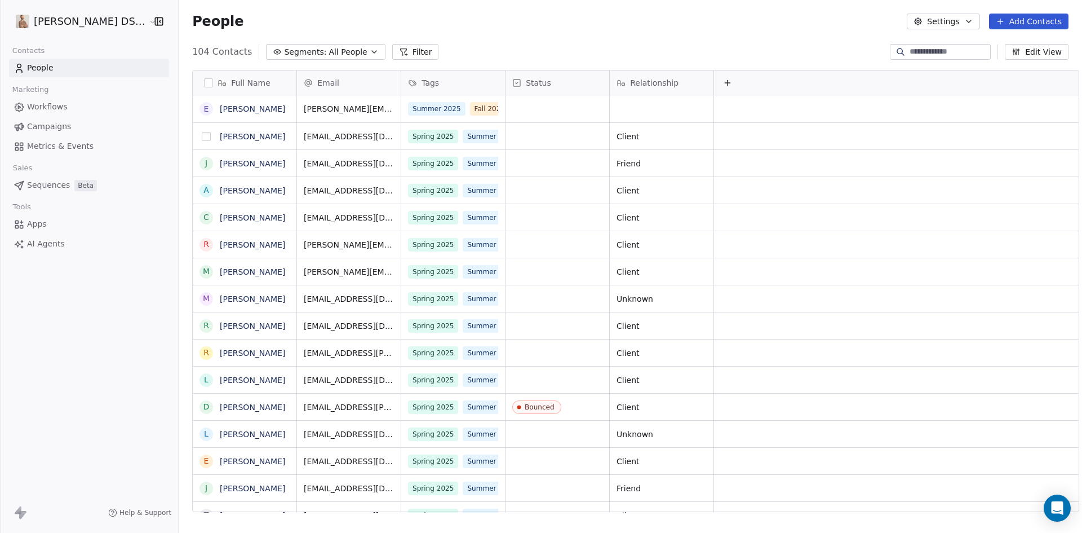
click at [202, 135] on button "grid" at bounding box center [206, 136] width 9 height 9
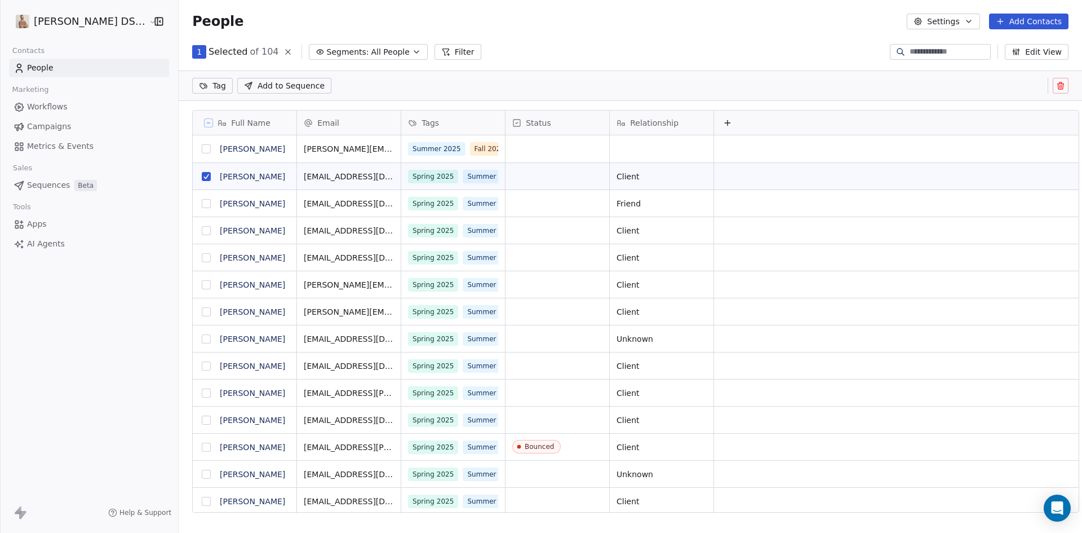
click at [202, 205] on button "grid" at bounding box center [206, 203] width 9 height 9
click at [202, 231] on button "grid" at bounding box center [206, 230] width 9 height 9
click at [202, 259] on button "grid" at bounding box center [206, 257] width 9 height 9
click at [202, 285] on button "grid" at bounding box center [206, 284] width 9 height 9
click at [202, 312] on button "grid" at bounding box center [206, 311] width 9 height 9
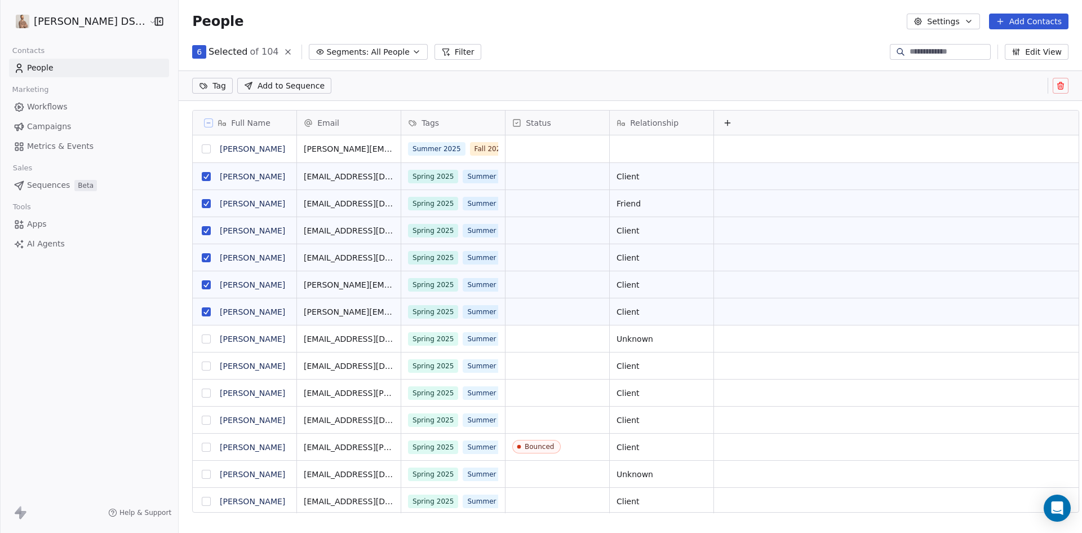
click at [202, 340] on button "grid" at bounding box center [206, 338] width 9 height 9
click at [202, 369] on button "grid" at bounding box center [206, 365] width 9 height 9
click at [202, 397] on button "grid" at bounding box center [206, 392] width 9 height 9
click at [202, 419] on button "grid" at bounding box center [206, 419] width 9 height 9
click at [202, 446] on button "grid" at bounding box center [206, 446] width 9 height 9
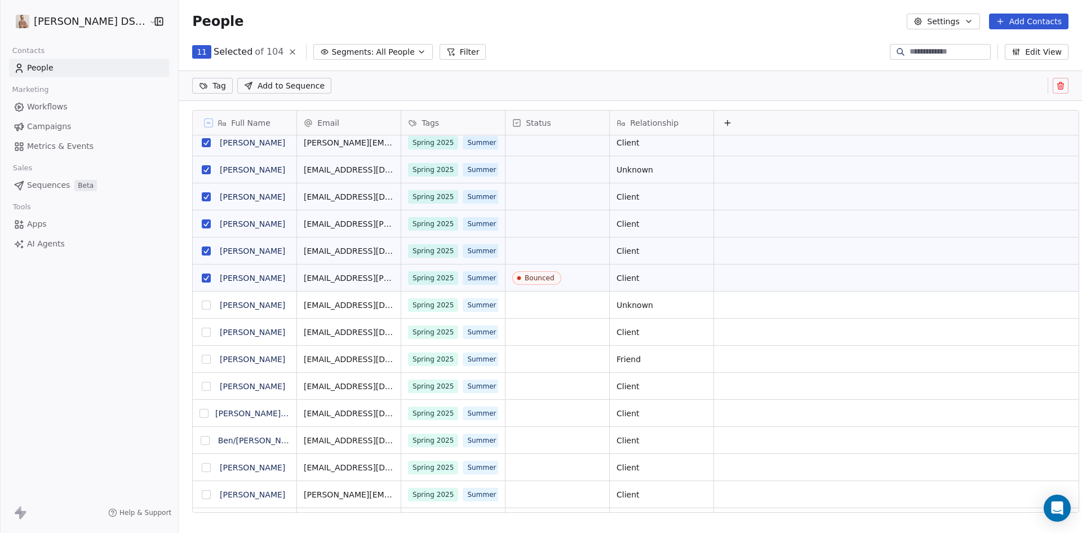
click at [202, 280] on button "grid" at bounding box center [206, 277] width 9 height 9
click at [202, 307] on button "grid" at bounding box center [206, 304] width 9 height 9
click at [202, 332] on button "grid" at bounding box center [206, 331] width 9 height 9
click at [202, 360] on button "grid" at bounding box center [206, 358] width 9 height 9
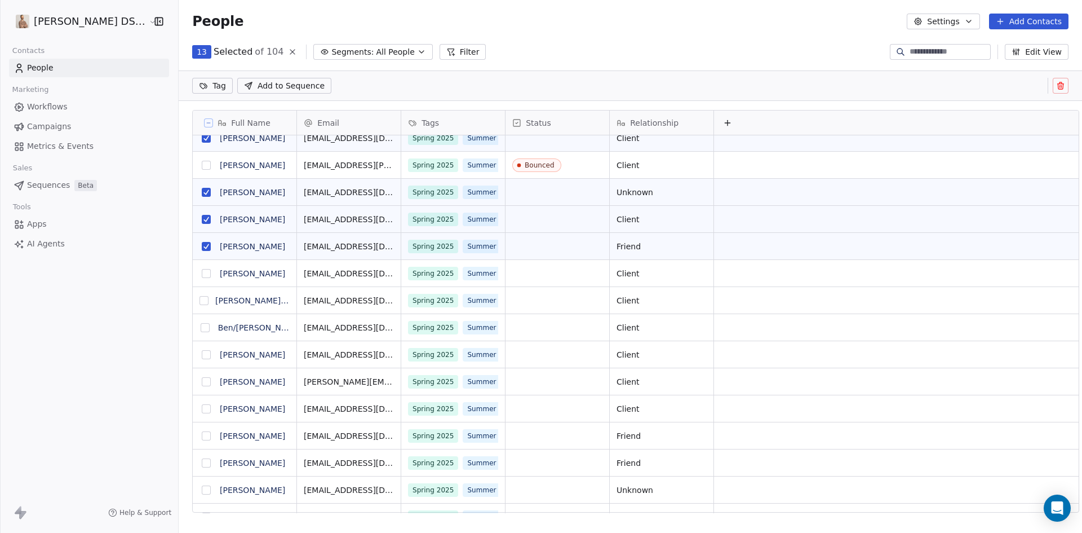
click at [202, 273] on button "grid" at bounding box center [206, 273] width 9 height 9
click at [199, 299] on button "grid" at bounding box center [203, 300] width 9 height 9
click at [201, 330] on button "grid" at bounding box center [205, 327] width 9 height 9
click at [202, 354] on button "grid" at bounding box center [206, 354] width 9 height 9
click at [202, 381] on button "grid" at bounding box center [206, 381] width 9 height 9
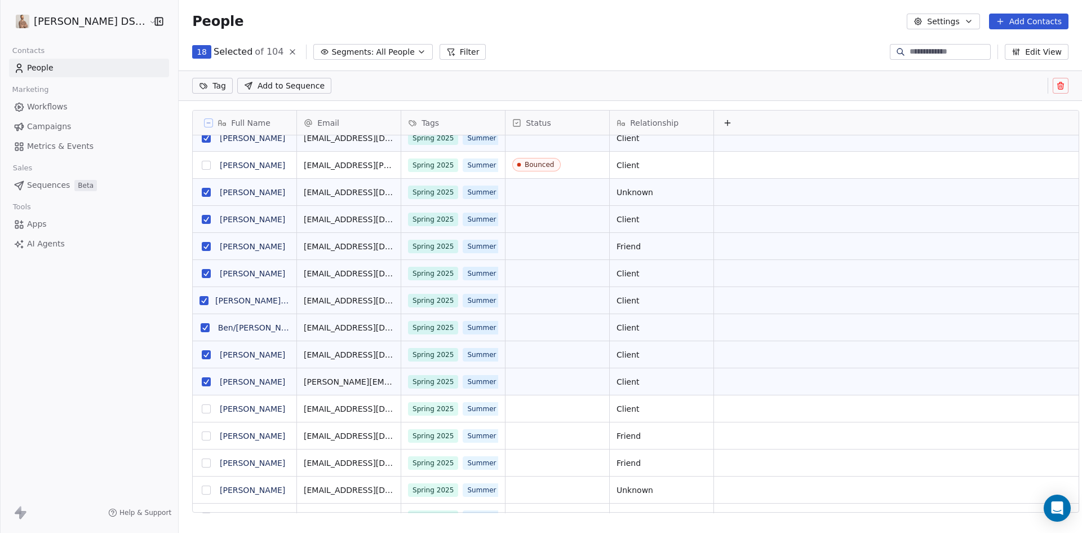
click at [202, 409] on button "grid" at bounding box center [206, 408] width 9 height 9
click at [202, 435] on button "grid" at bounding box center [206, 435] width 9 height 9
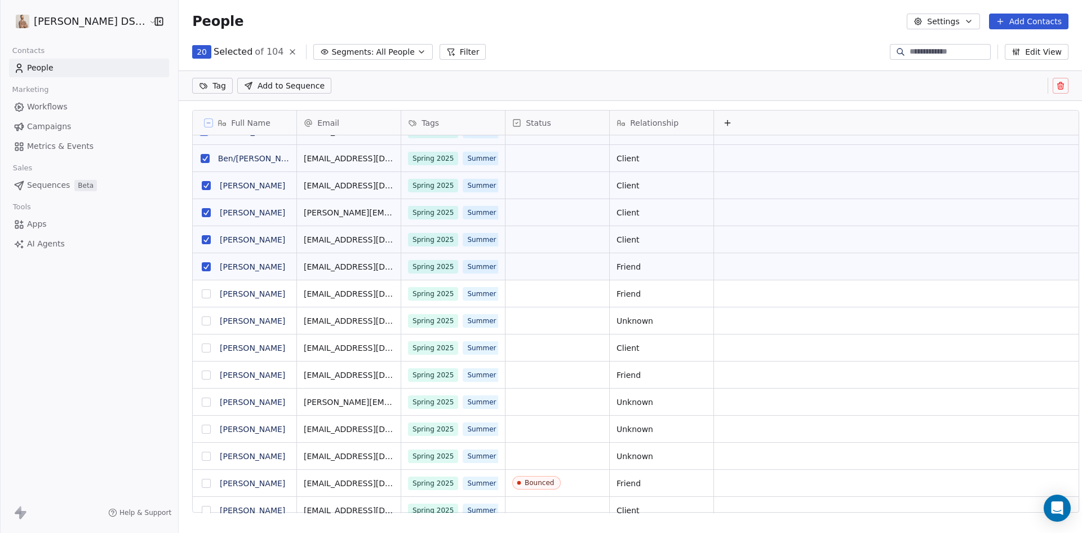
click at [202, 294] on button "grid" at bounding box center [206, 293] width 9 height 9
click at [202, 322] on button "grid" at bounding box center [206, 320] width 9 height 9
click at [202, 349] on button "grid" at bounding box center [206, 347] width 9 height 9
click at [202, 375] on button "grid" at bounding box center [206, 374] width 9 height 9
click at [202, 401] on button "grid" at bounding box center [206, 401] width 9 height 9
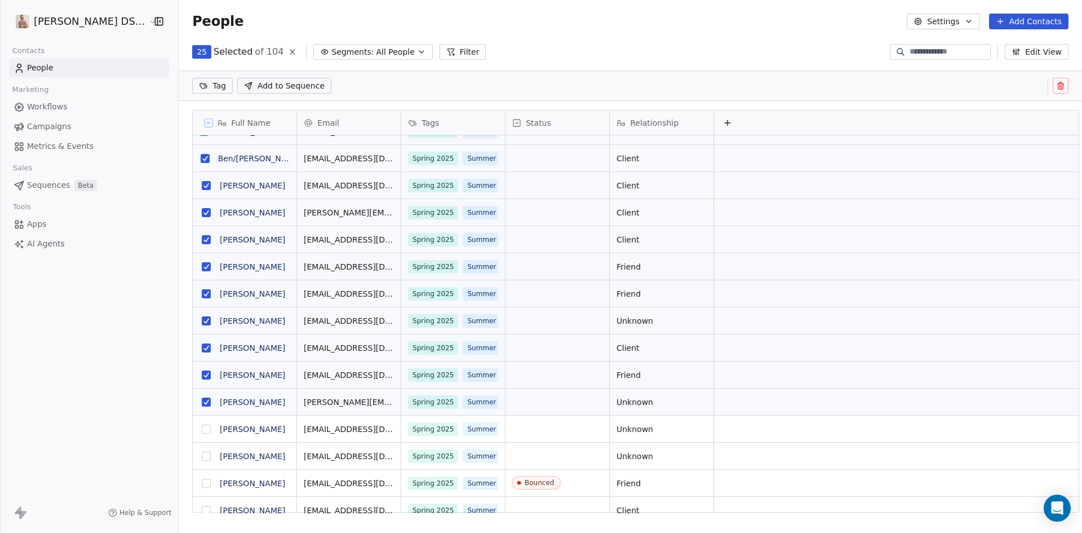
click at [202, 427] on button "grid" at bounding box center [206, 428] width 9 height 9
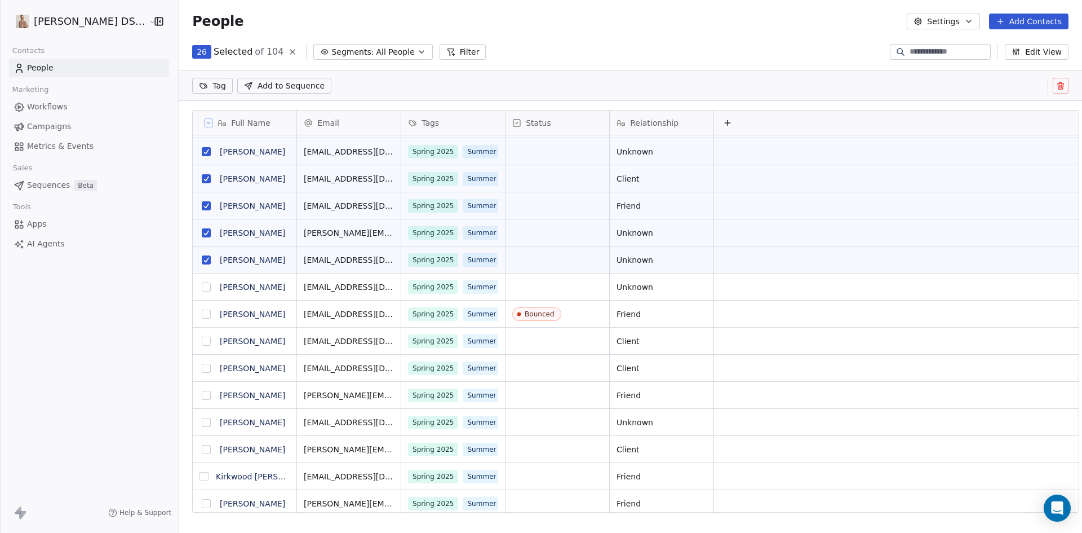
click at [202, 287] on button "grid" at bounding box center [206, 286] width 9 height 9
click at [202, 314] on button "grid" at bounding box center [206, 313] width 9 height 9
click at [202, 339] on button "grid" at bounding box center [206, 340] width 9 height 9
click at [202, 371] on button "grid" at bounding box center [206, 367] width 9 height 9
click at [202, 393] on button "grid" at bounding box center [206, 395] width 9 height 9
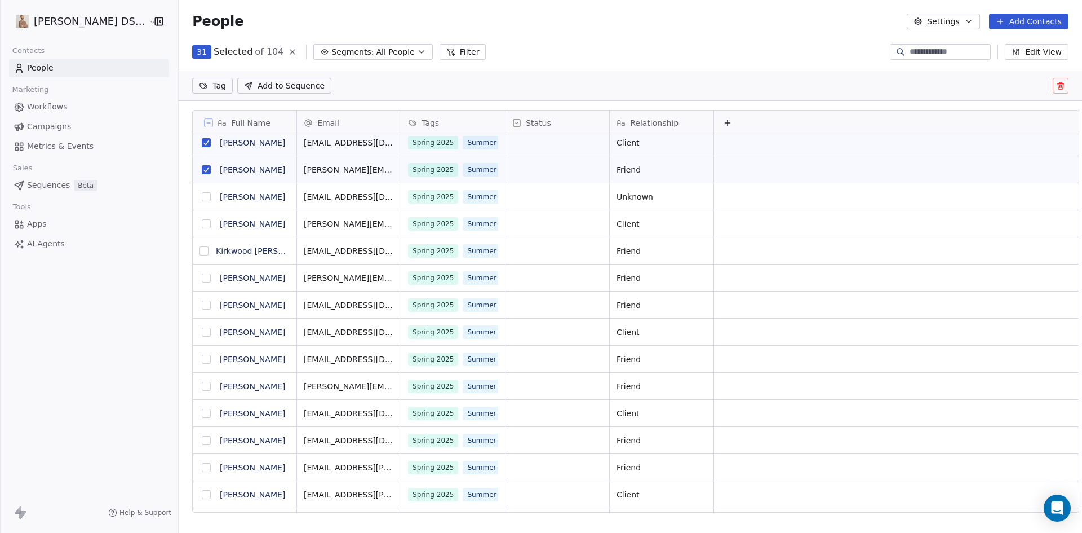
click at [202, 195] on button "grid" at bounding box center [206, 196] width 9 height 9
click at [202, 225] on button "grid" at bounding box center [206, 223] width 9 height 9
click at [200, 251] on button "grid" at bounding box center [204, 250] width 9 height 9
click at [202, 279] on button "grid" at bounding box center [206, 277] width 9 height 9
click at [202, 307] on button "grid" at bounding box center [206, 304] width 9 height 9
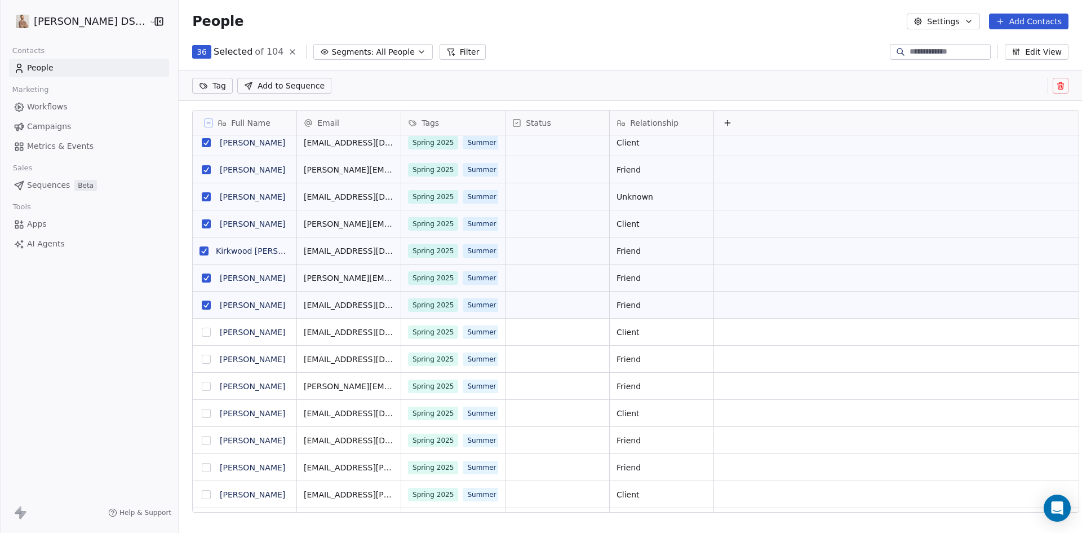
click at [202, 334] on button "grid" at bounding box center [206, 331] width 9 height 9
click at [202, 362] on button "grid" at bounding box center [206, 358] width 9 height 9
click at [202, 384] on button "grid" at bounding box center [206, 385] width 9 height 9
click at [202, 415] on button "grid" at bounding box center [206, 413] width 9 height 9
click at [202, 442] on button "grid" at bounding box center [206, 440] width 9 height 9
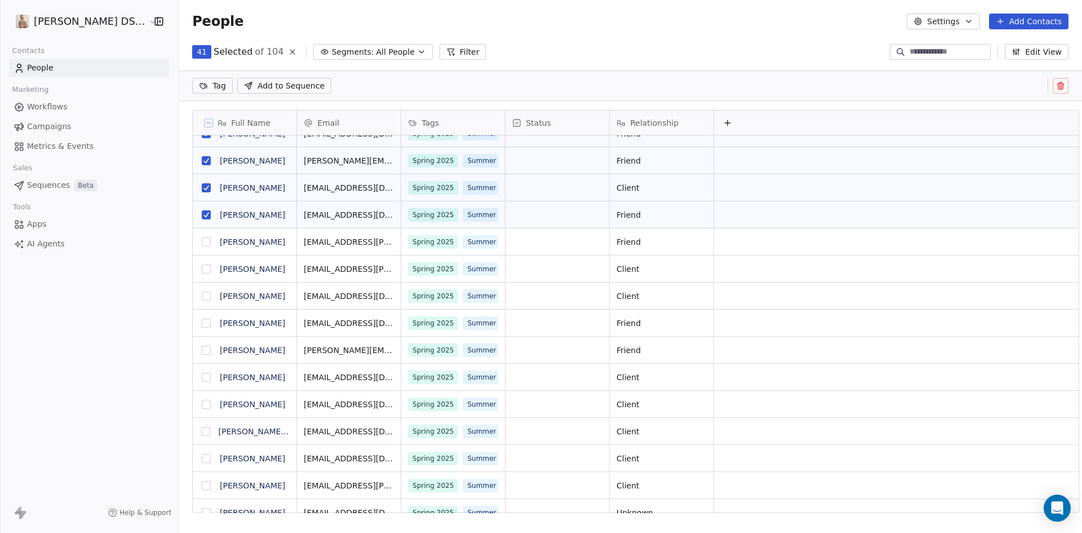
click at [202, 241] on button "grid" at bounding box center [206, 241] width 9 height 9
click at [202, 268] on button "grid" at bounding box center [206, 268] width 9 height 9
click at [202, 293] on button "grid" at bounding box center [206, 295] width 9 height 9
click at [202, 322] on button "grid" at bounding box center [206, 322] width 9 height 9
click at [202, 348] on button "grid" at bounding box center [206, 349] width 9 height 9
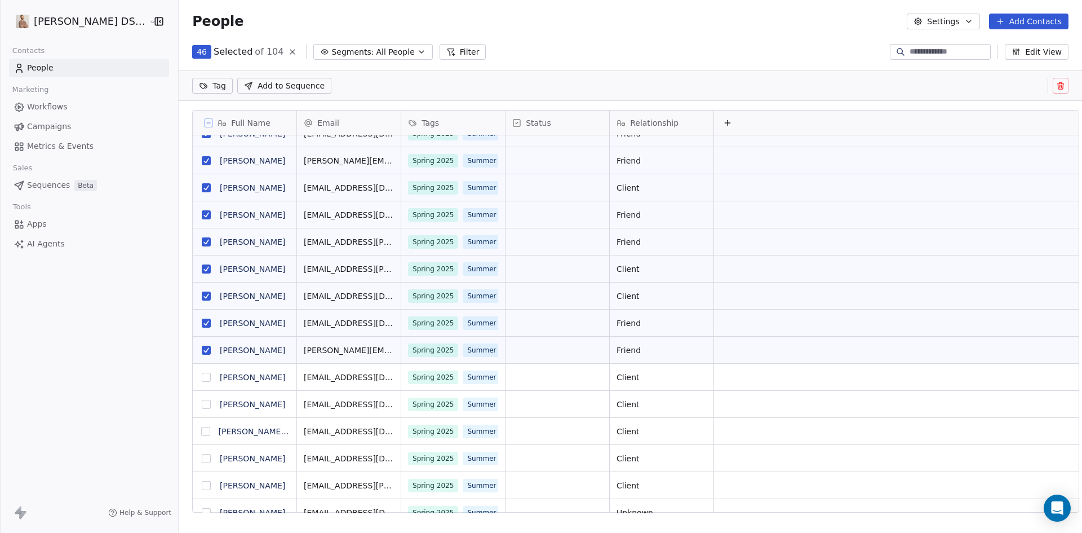
click at [202, 378] on button "grid" at bounding box center [206, 376] width 9 height 9
click at [202, 407] on button "grid" at bounding box center [206, 404] width 9 height 9
click at [201, 431] on button "grid" at bounding box center [205, 431] width 9 height 9
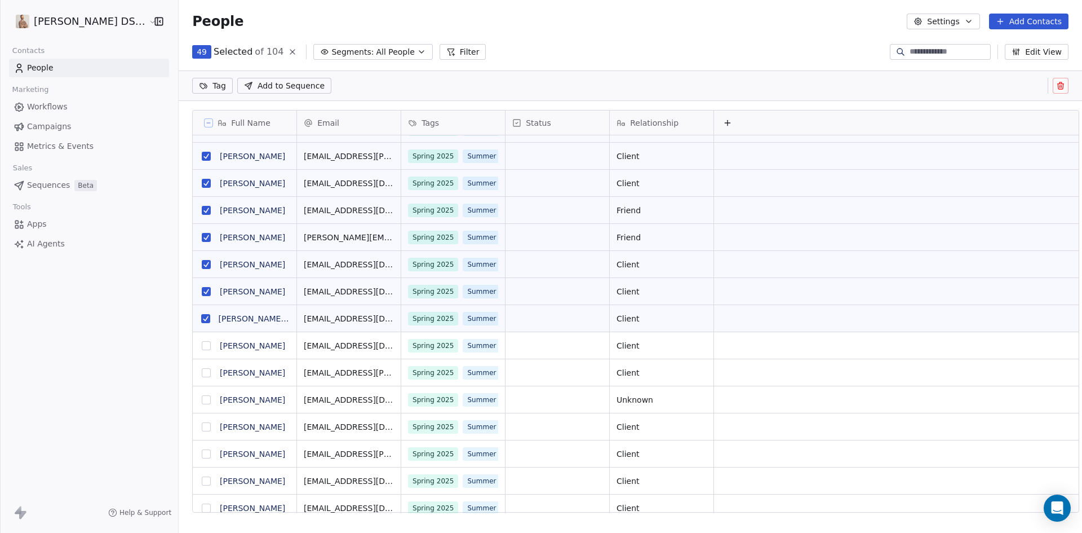
click at [202, 343] on button "grid" at bounding box center [206, 345] width 9 height 9
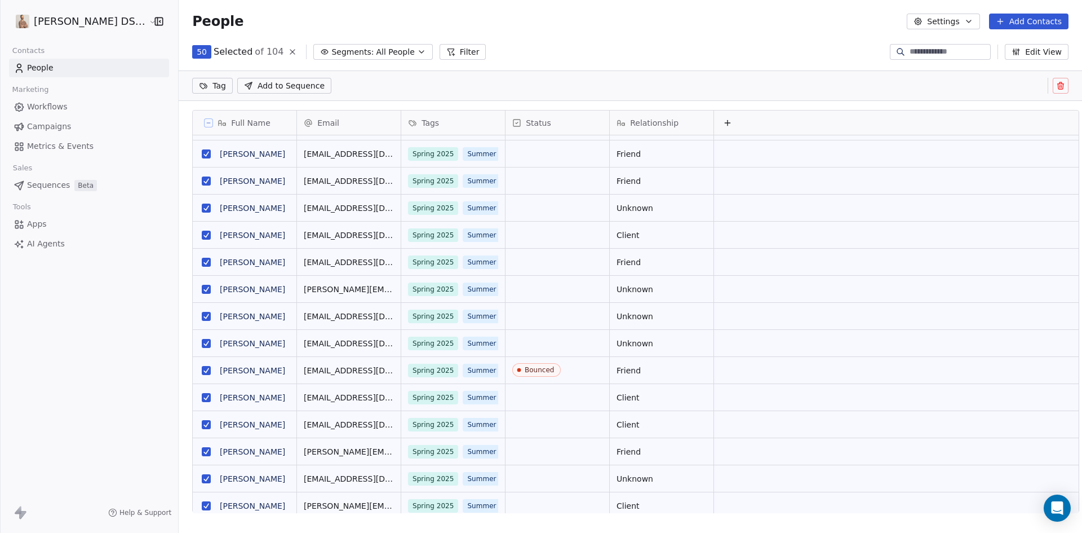
click at [202, 370] on button "grid" at bounding box center [206, 370] width 9 height 9
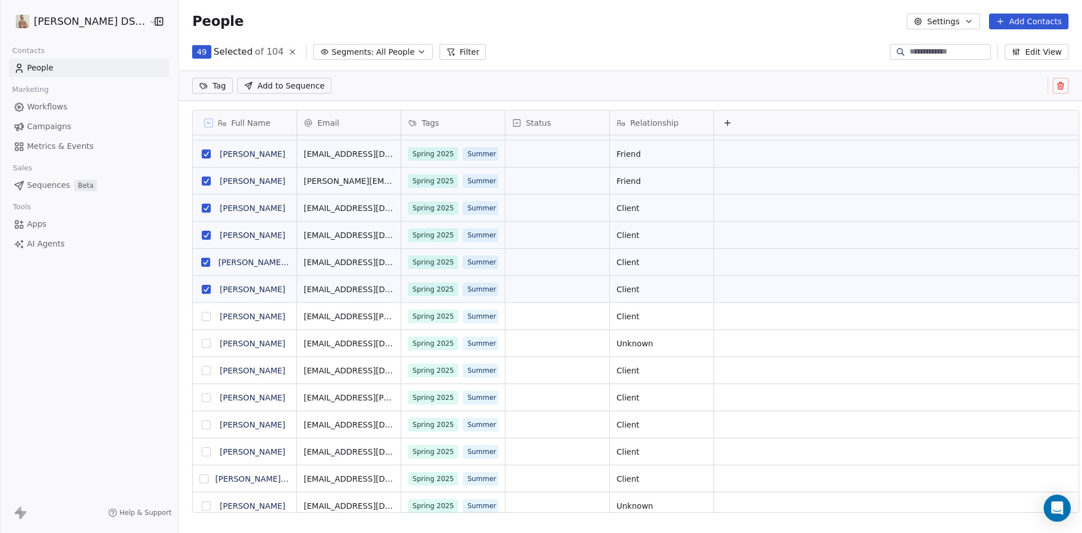
click at [202, 318] on button "grid" at bounding box center [206, 316] width 9 height 9
click at [206, 85] on html "[PERSON_NAME] DS Realty Contacts People Marketing Workflows Campaigns Metrics &…" at bounding box center [541, 266] width 1082 height 533
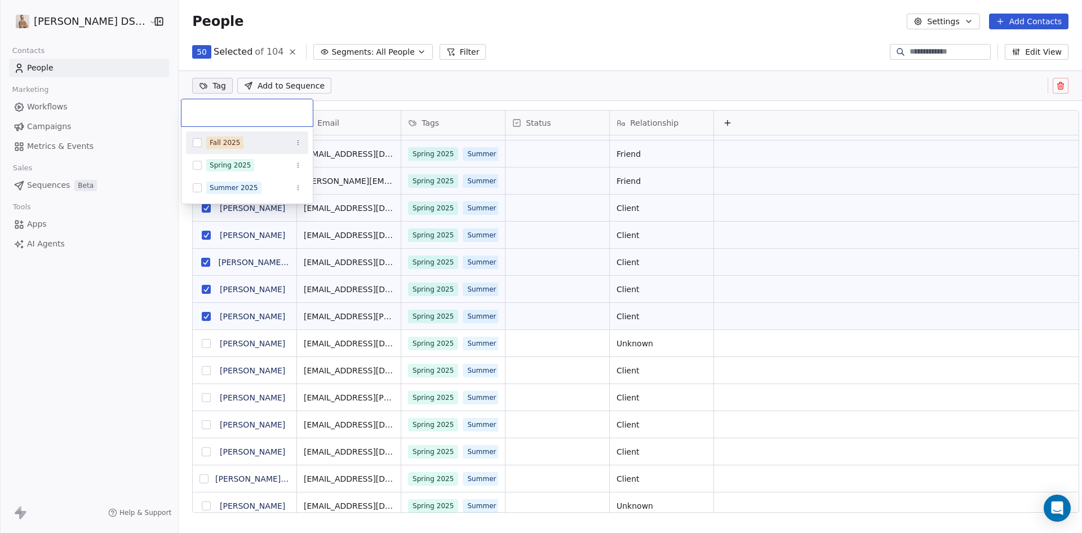
click at [199, 140] on button "Suggestions" at bounding box center [197, 142] width 9 height 9
click at [552, 47] on html "[PERSON_NAME] DS Realty Contacts People Marketing Workflows Campaigns Metrics &…" at bounding box center [541, 266] width 1082 height 533
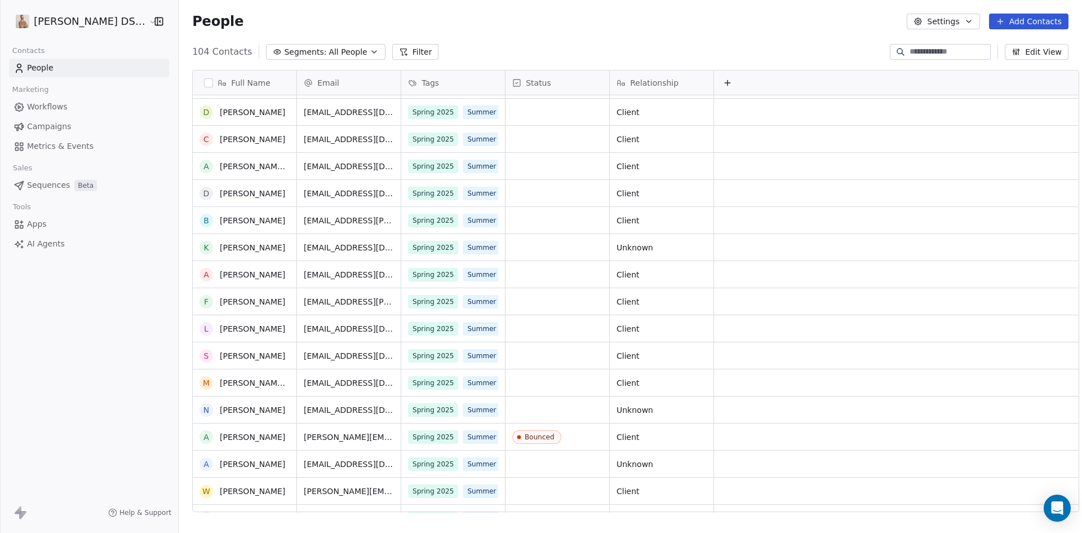
scroll to position [1296, 0]
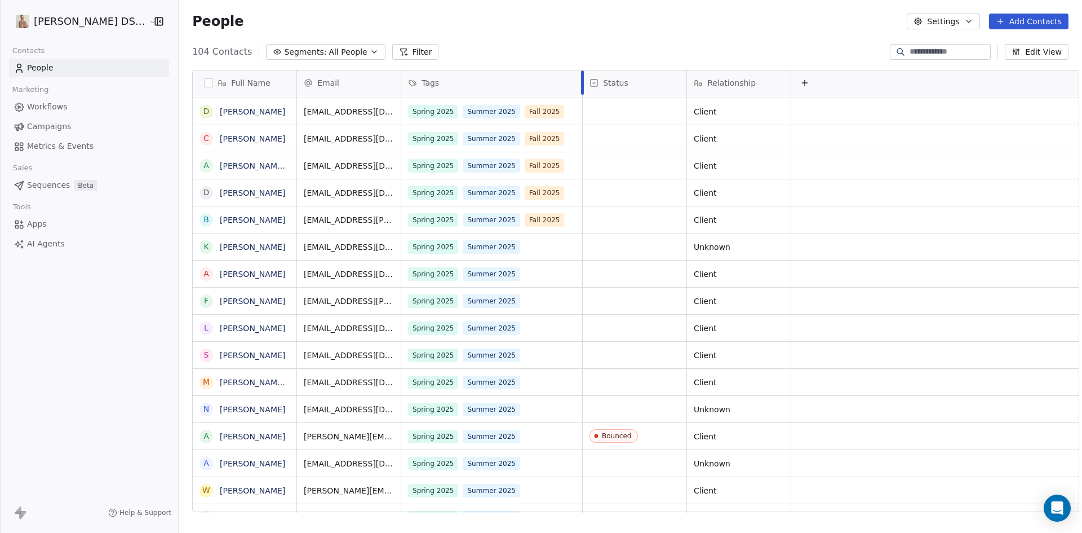
drag, startPoint x: 494, startPoint y: 84, endPoint x: 571, endPoint y: 78, distance: 77.4
click at [581, 78] on div at bounding box center [582, 82] width 3 height 24
click at [52, 103] on span "Workflows" at bounding box center [47, 107] width 41 height 12
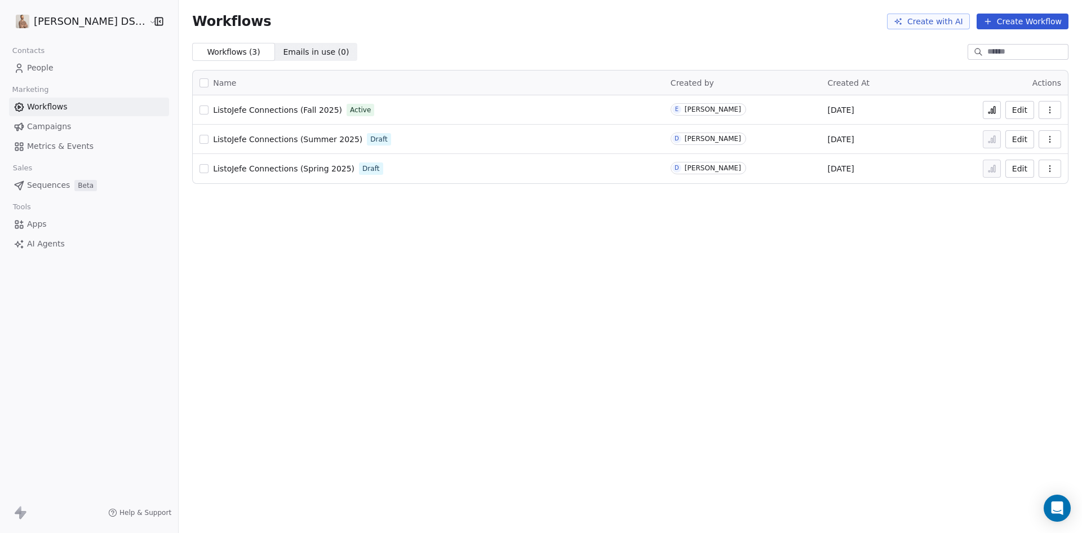
click at [995, 112] on icon at bounding box center [994, 110] width 2 height 7
